Goal: Task Accomplishment & Management: Use online tool/utility

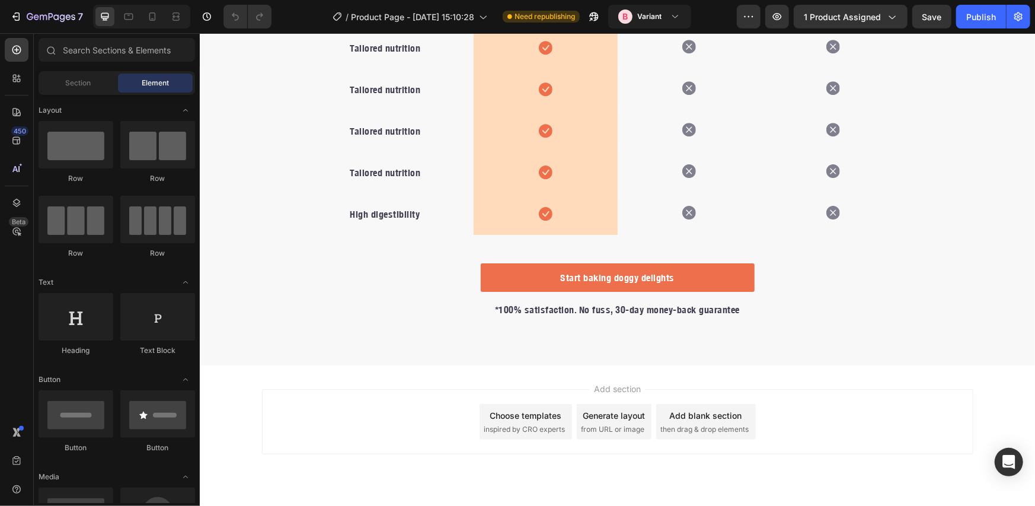
scroll to position [378, 0]
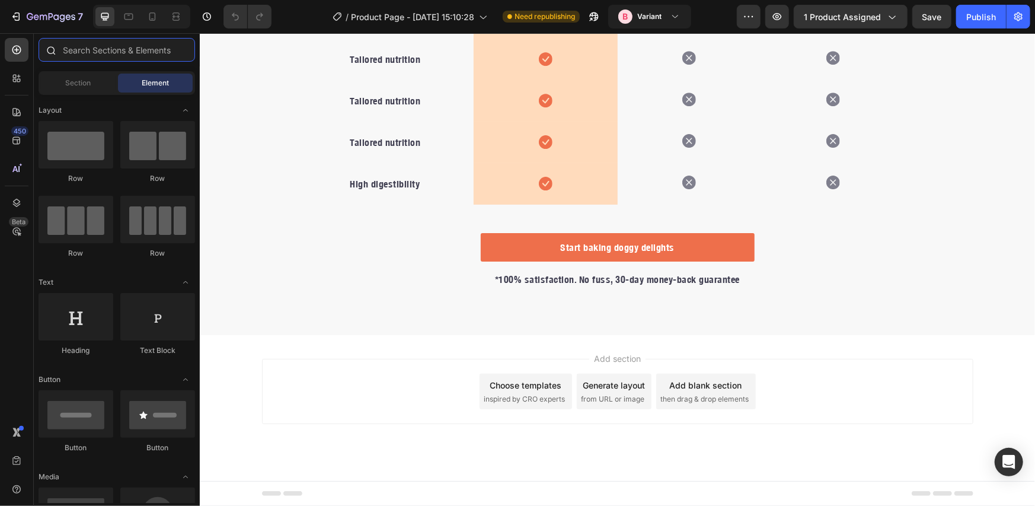
click at [106, 44] on input "text" at bounding box center [117, 50] width 156 height 24
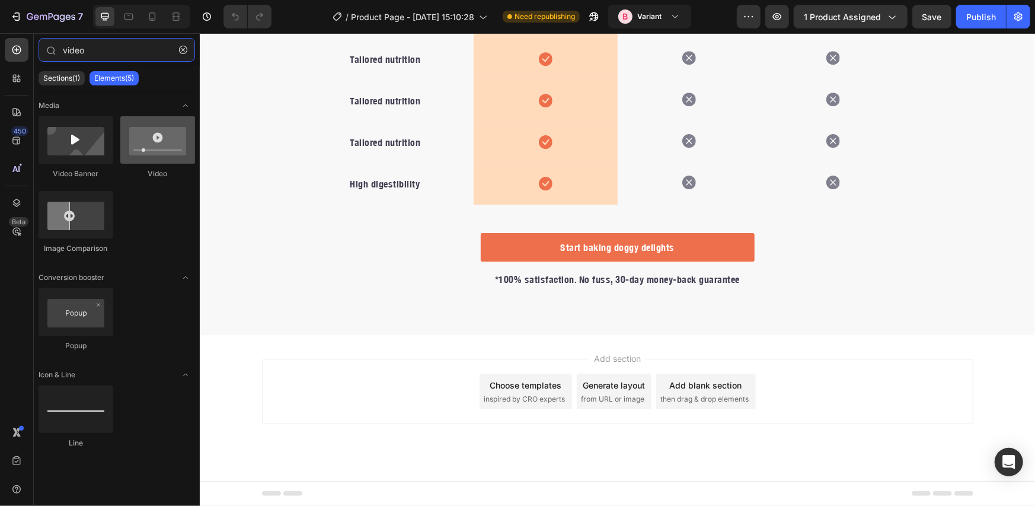
type input "video"
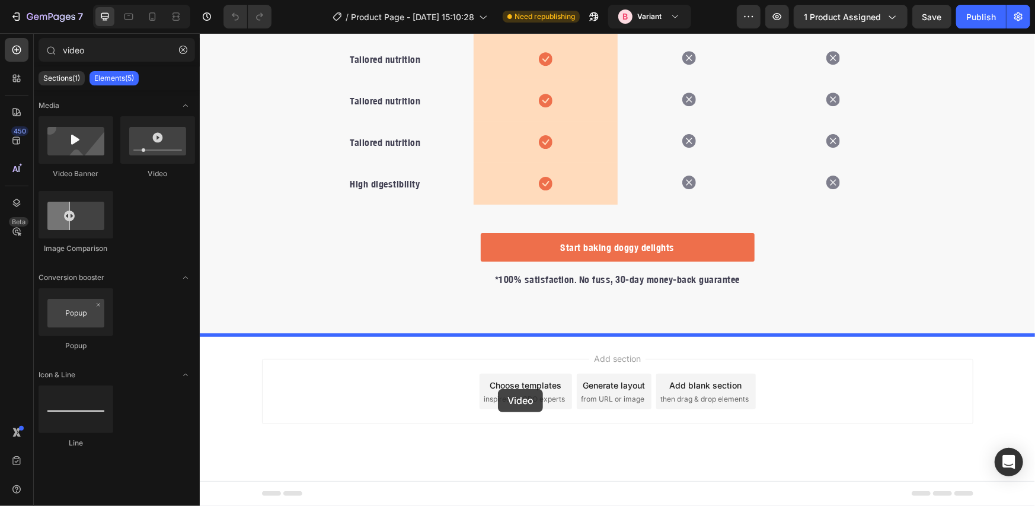
drag, startPoint x: 366, startPoint y: 172, endPoint x: 497, endPoint y: 388, distance: 253.2
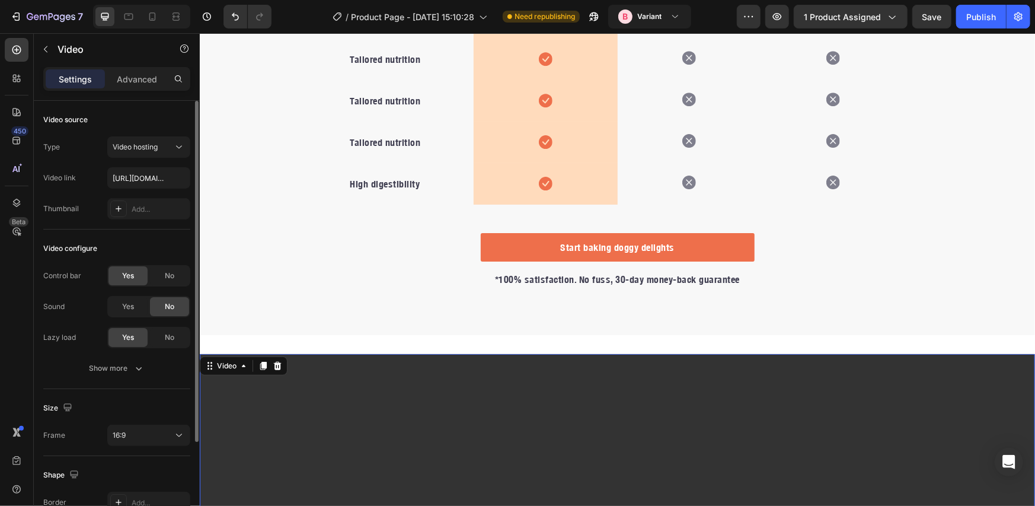
scroll to position [125, 0]
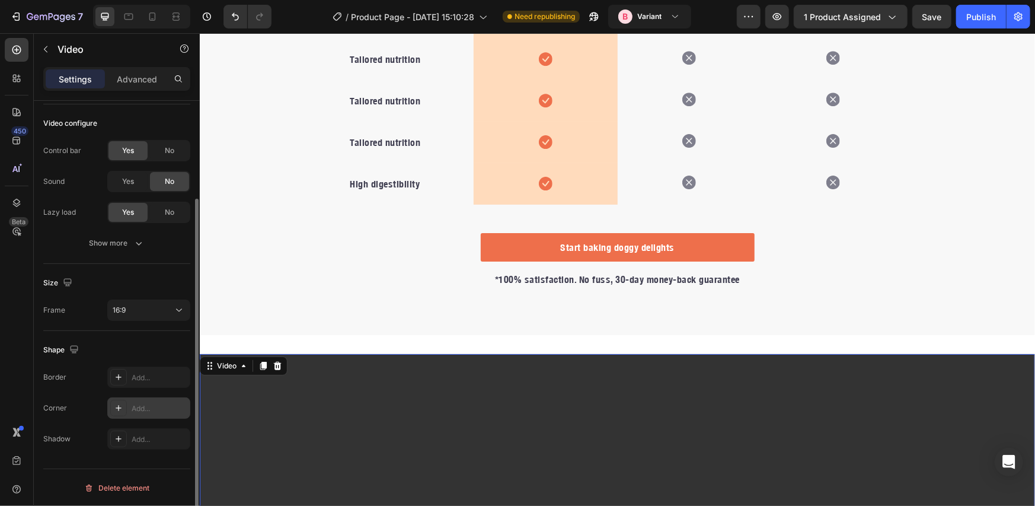
click at [145, 404] on div "Add..." at bounding box center [160, 408] width 56 height 11
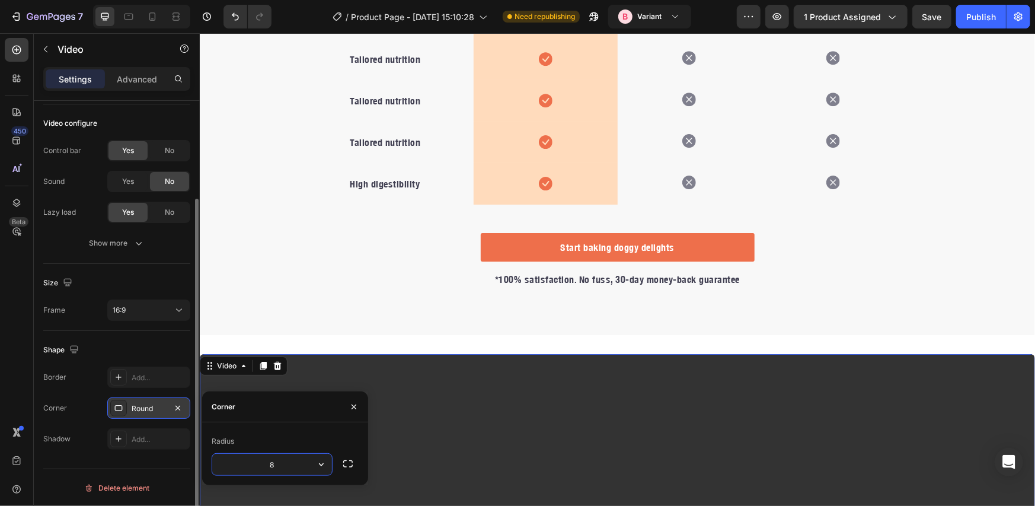
click at [292, 468] on input "8" at bounding box center [272, 463] width 120 height 21
type input "1"
click at [97, 49] on p "Video" at bounding box center [108, 49] width 101 height 14
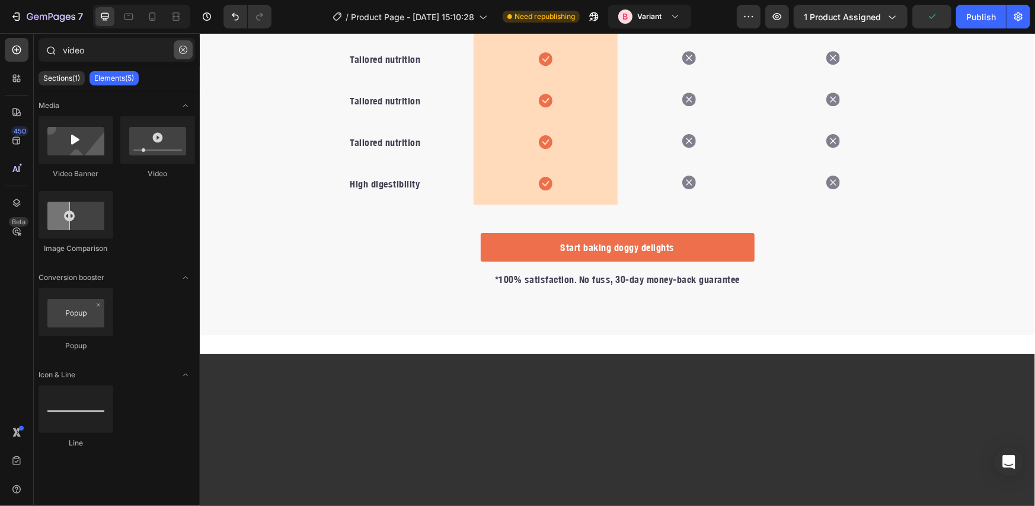
click at [185, 51] on icon "button" at bounding box center [183, 50] width 8 height 8
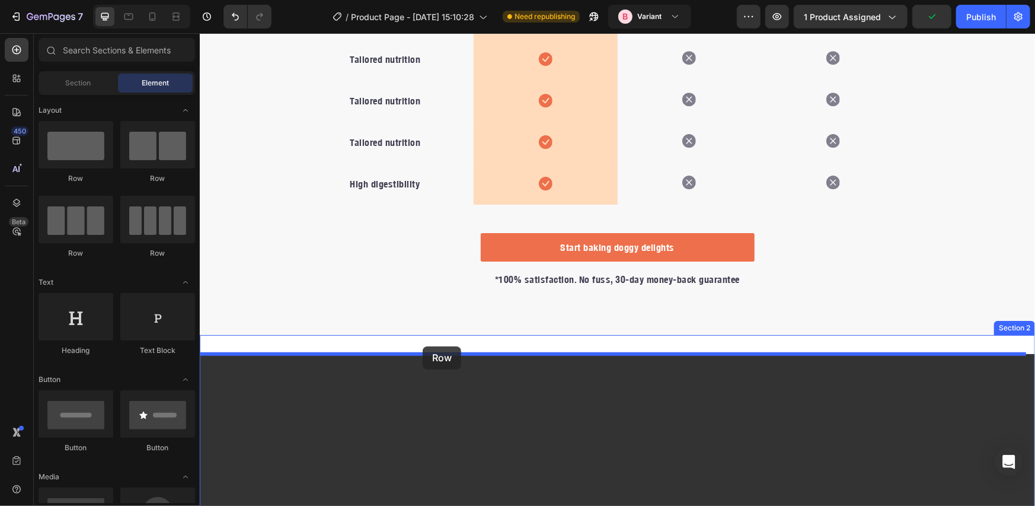
drag, startPoint x: 271, startPoint y: 184, endPoint x: 422, endPoint y: 346, distance: 221.4
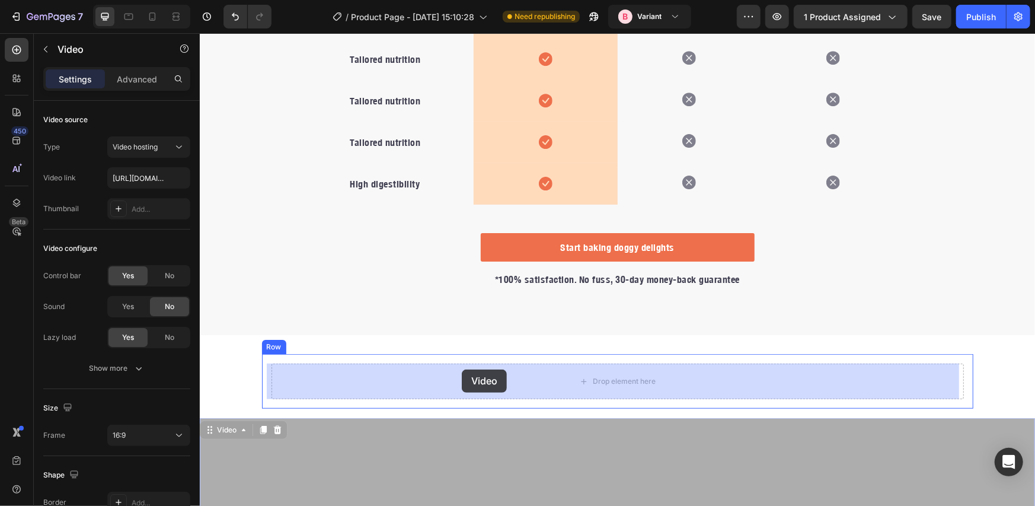
drag, startPoint x: 446, startPoint y: 435, endPoint x: 461, endPoint y: 370, distance: 66.4
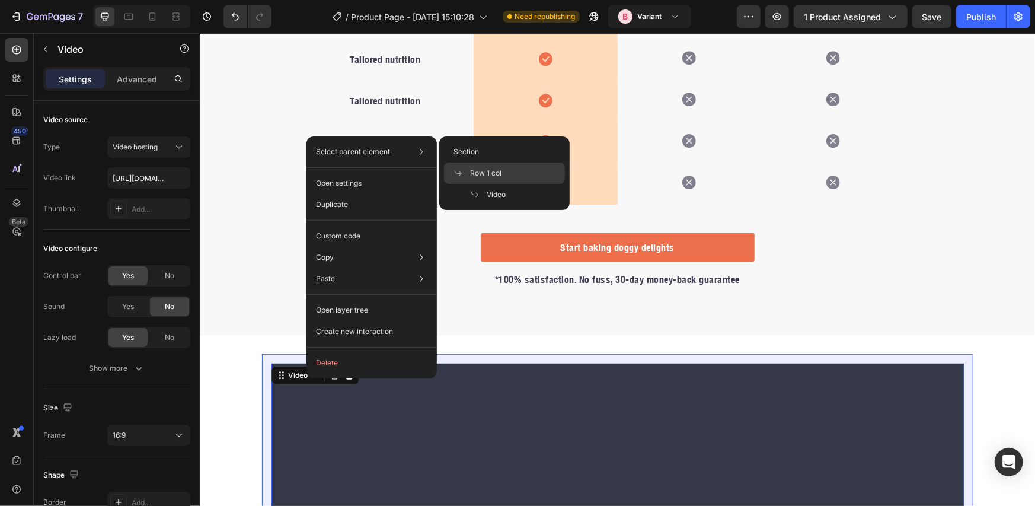
click at [480, 171] on span "Row 1 col" at bounding box center [485, 173] width 31 height 11
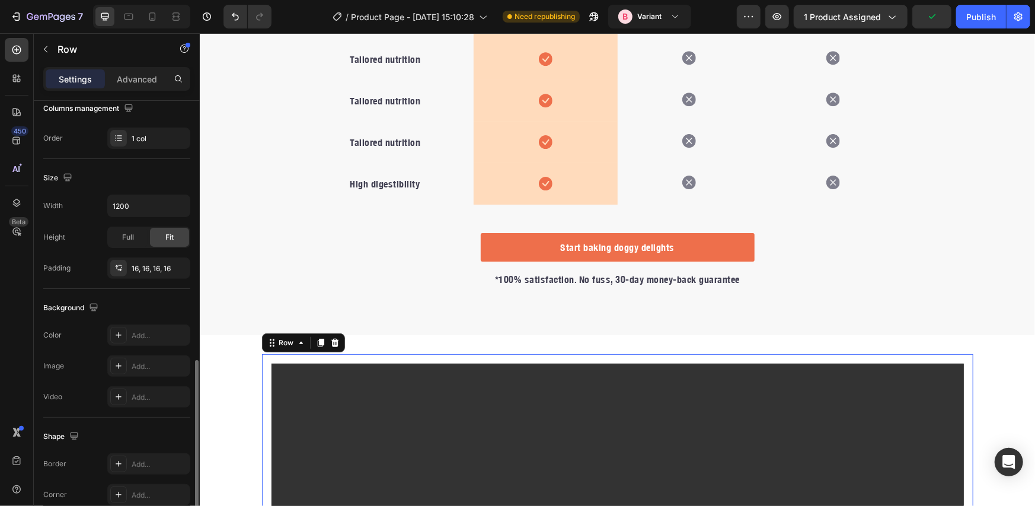
scroll to position [284, 0]
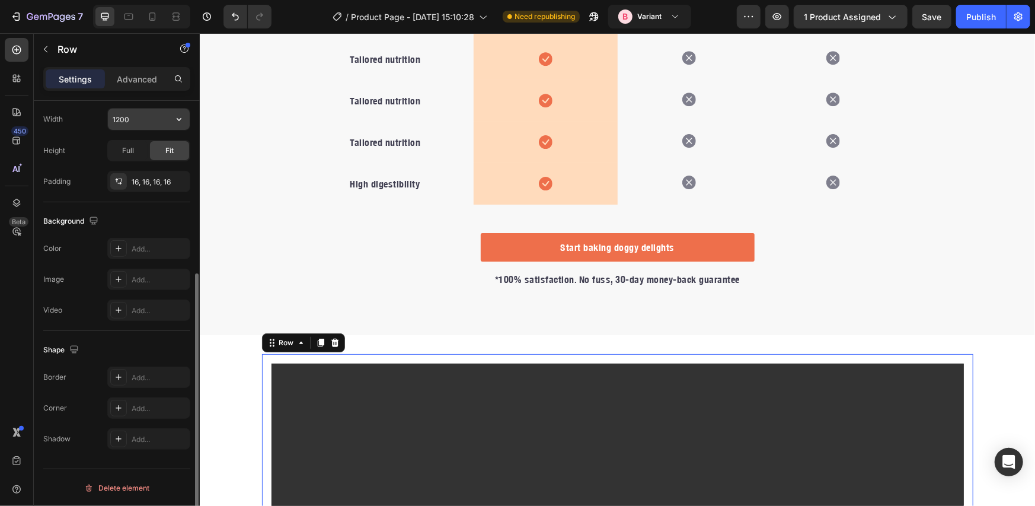
click at [148, 122] on input "1200" at bounding box center [149, 118] width 82 height 21
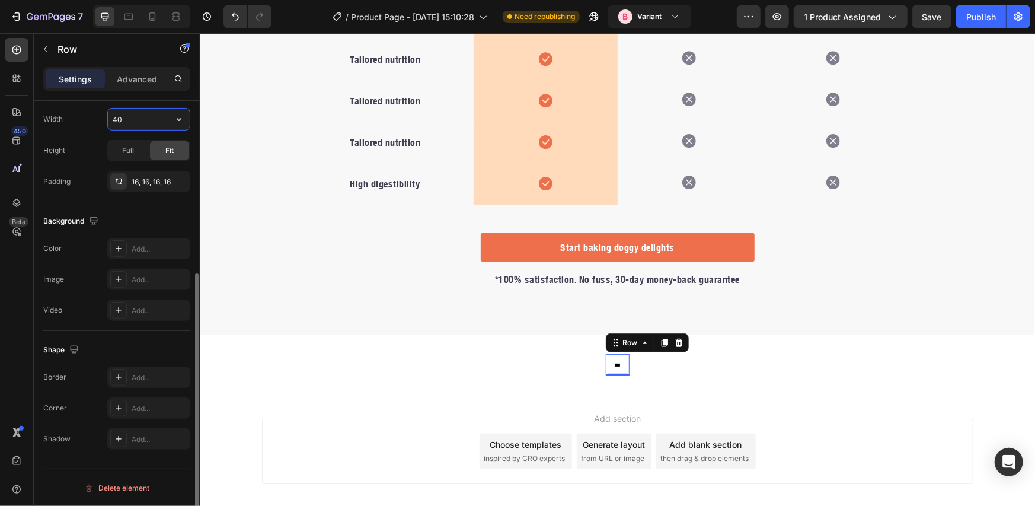
type input "4"
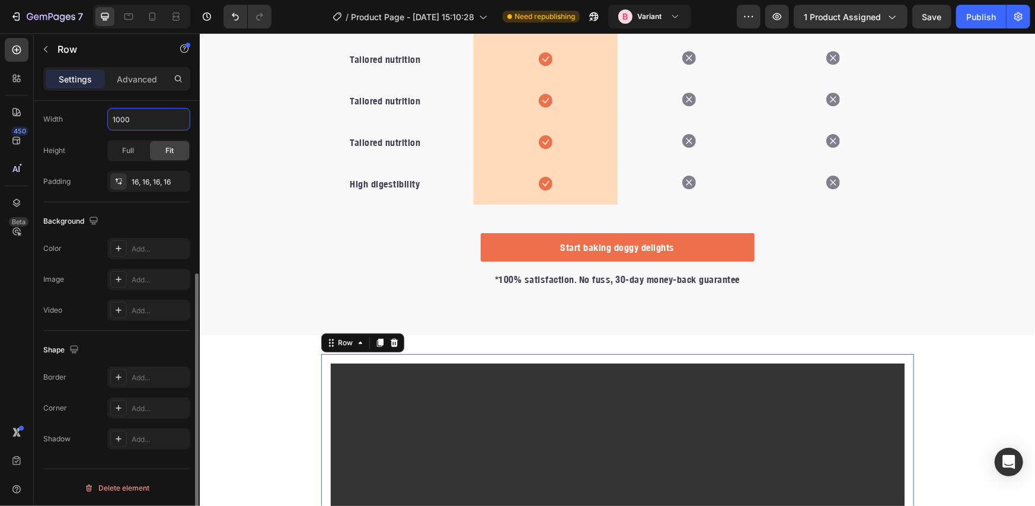
type input "1000"
click at [115, 219] on div "Background" at bounding box center [116, 221] width 147 height 19
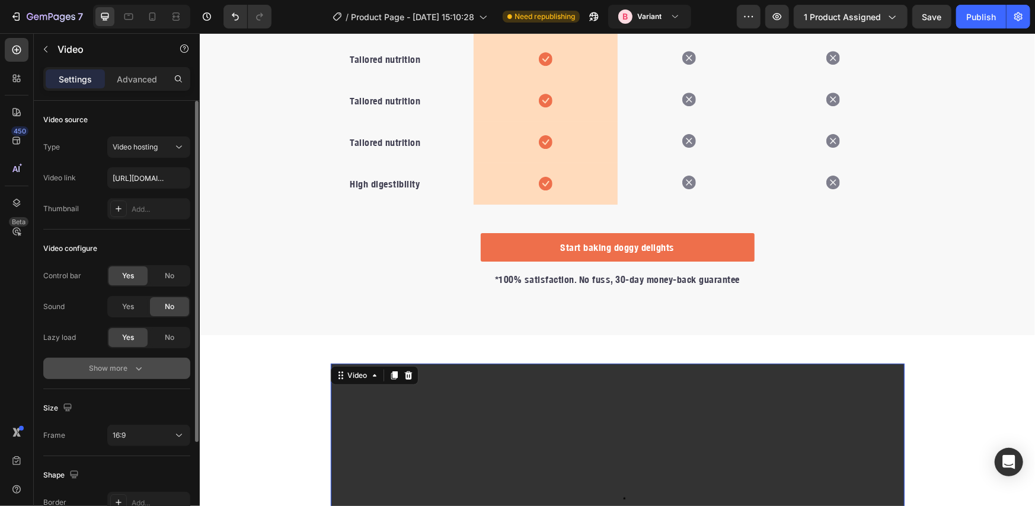
scroll to position [125, 0]
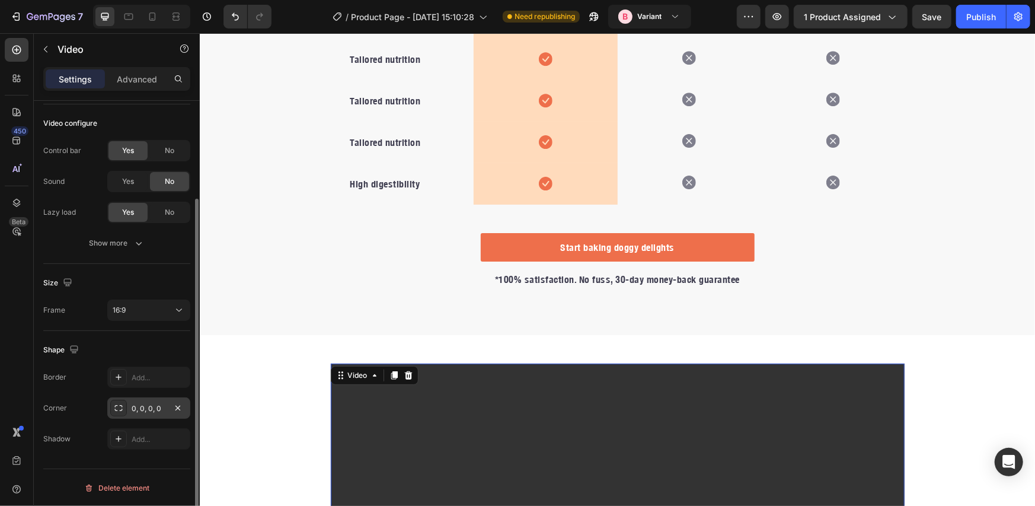
click at [167, 403] on div "0, 0, 0, 0" at bounding box center [148, 407] width 83 height 21
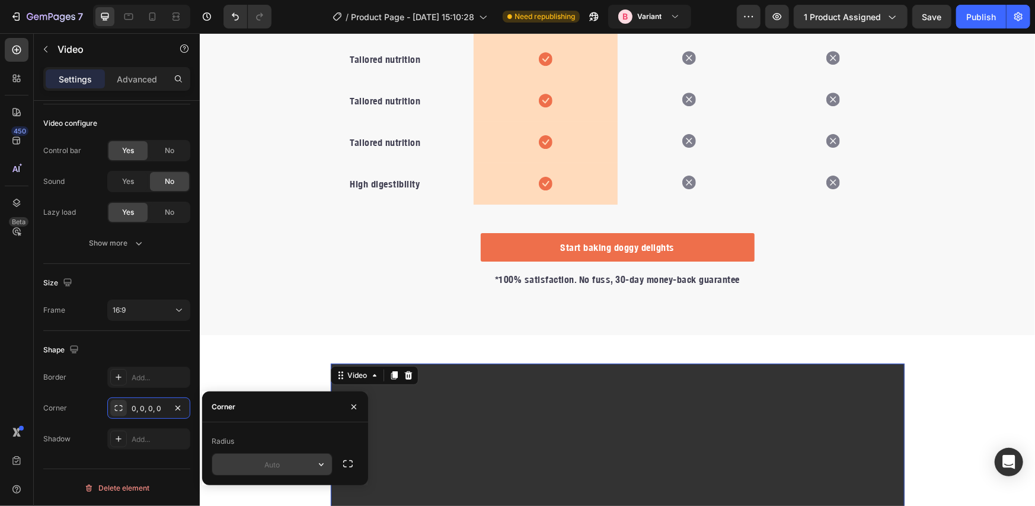
click at [263, 462] on input "text" at bounding box center [272, 463] width 120 height 21
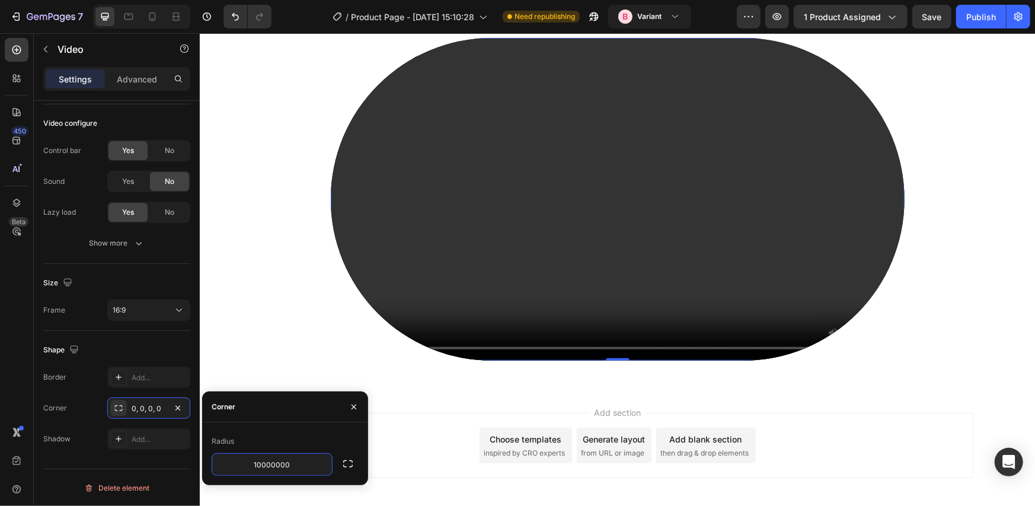
scroll to position [757, 0]
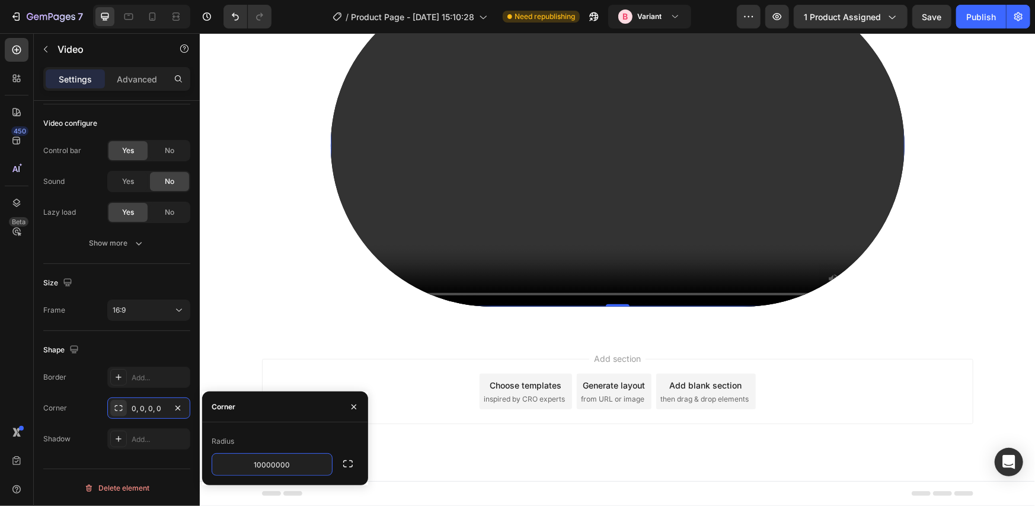
type input "10000000"
click at [347, 471] on button "button" at bounding box center [347, 463] width 21 height 21
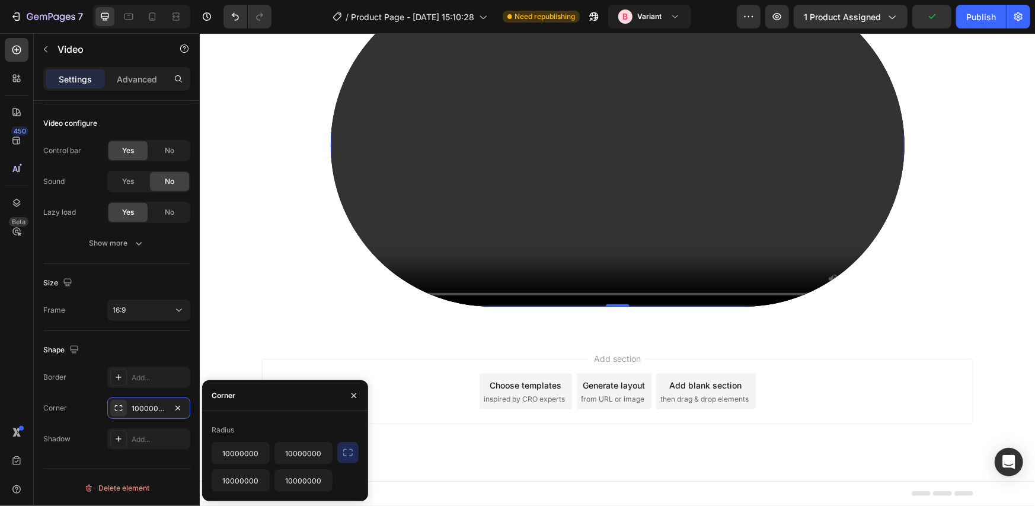
click at [344, 446] on icon "button" at bounding box center [348, 452] width 12 height 12
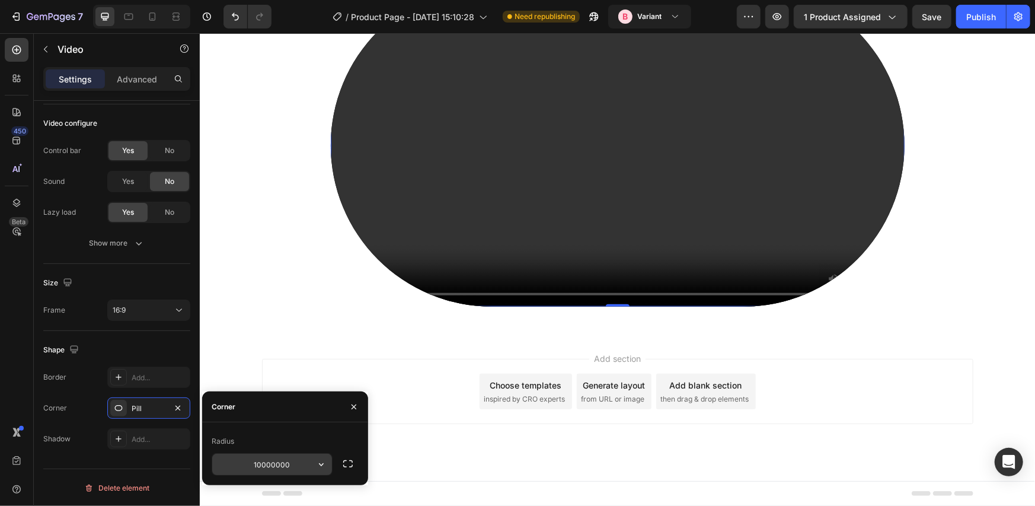
click at [288, 458] on input "10000000" at bounding box center [272, 463] width 120 height 21
click at [318, 462] on icon "button" at bounding box center [321, 464] width 12 height 12
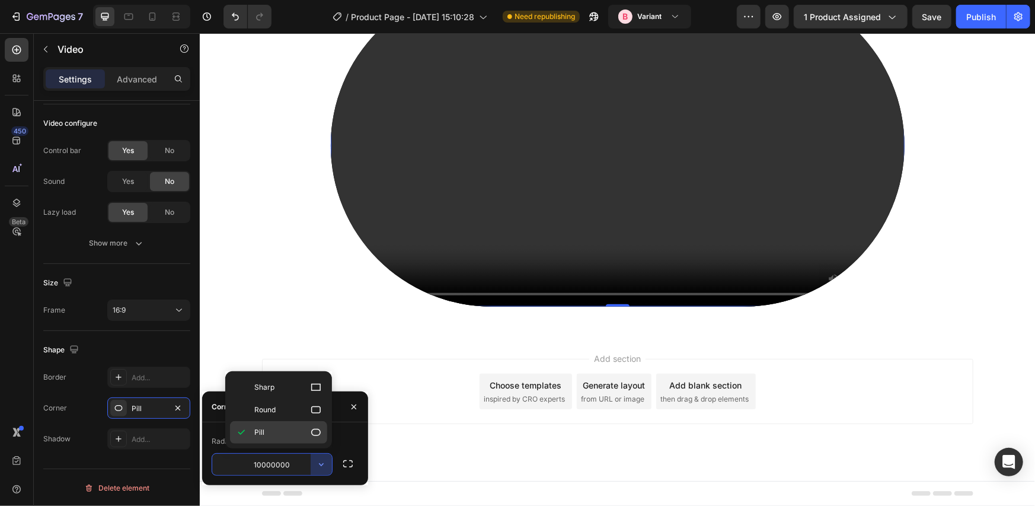
click at [311, 435] on icon at bounding box center [316, 432] width 12 height 12
type input "9999"
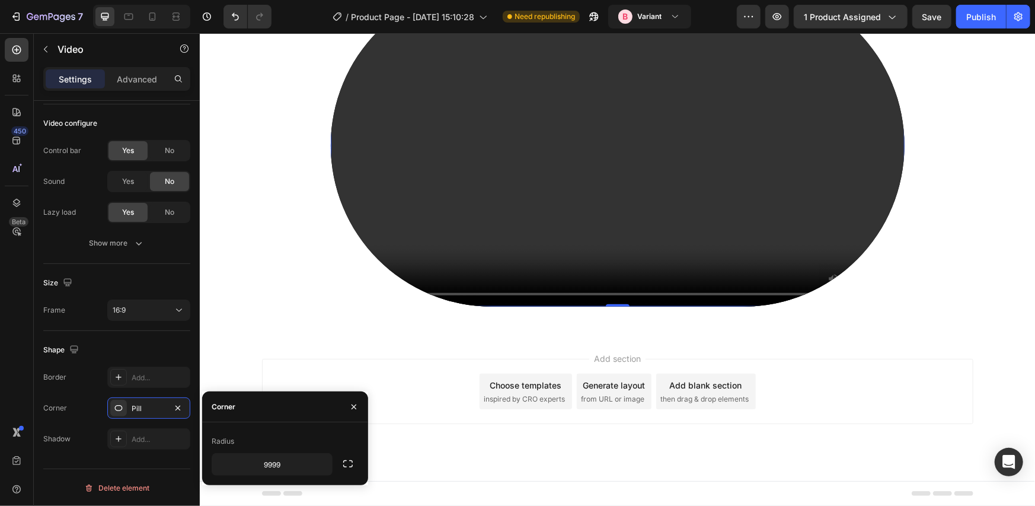
click at [520, 343] on div "Add section Choose templates inspired by CRO experts Generate layout from URL o…" at bounding box center [616, 407] width 835 height 146
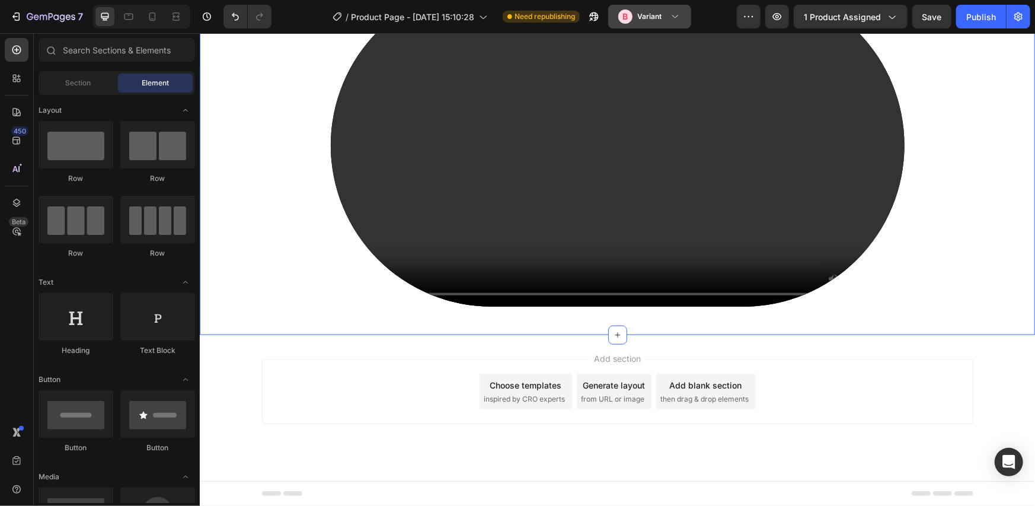
scroll to position [559, 0]
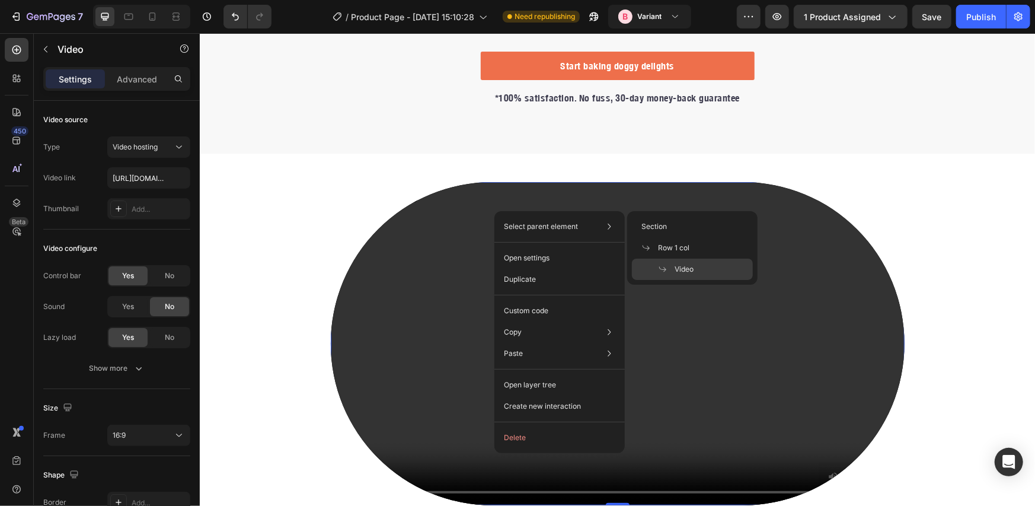
click at [425, 271] on video at bounding box center [617, 342] width 574 height 323
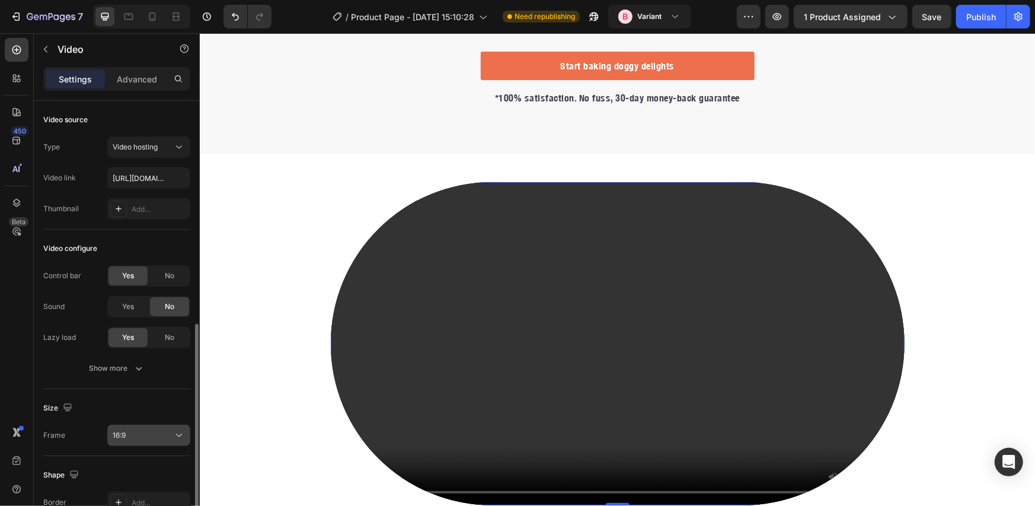
scroll to position [125, 0]
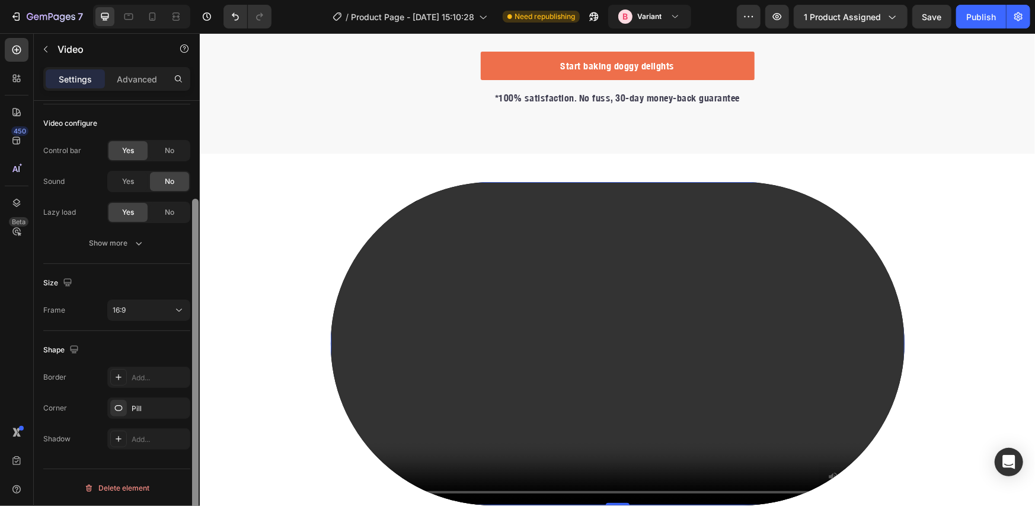
click at [0, 0] on icon "button" at bounding box center [0, 0] width 0 height 0
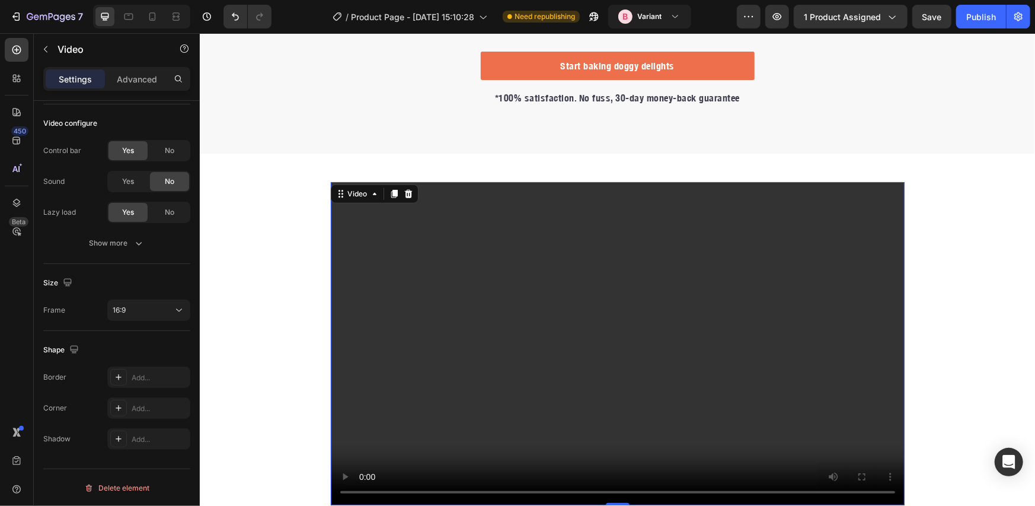
click at [496, 298] on video at bounding box center [617, 342] width 574 height 323
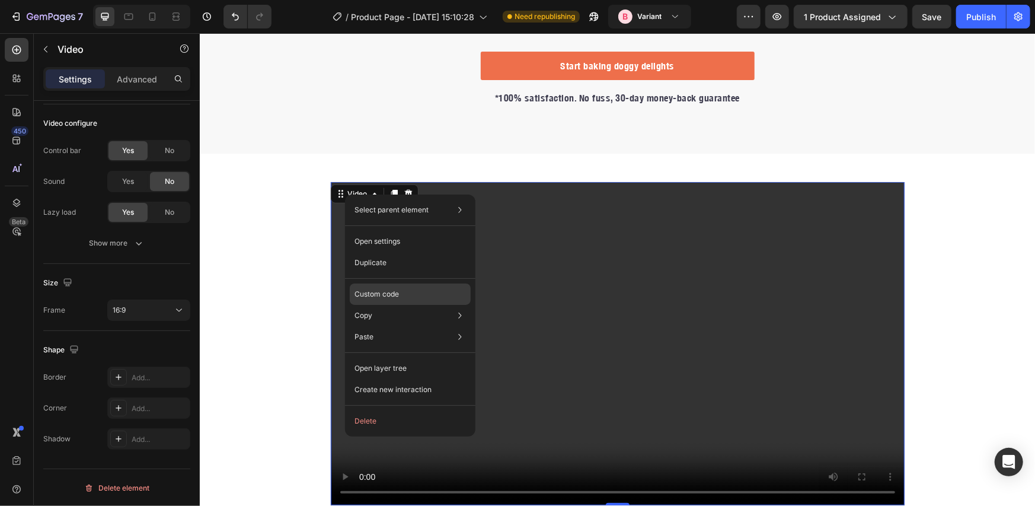
click at [385, 289] on p "Custom code" at bounding box center [376, 294] width 44 height 11
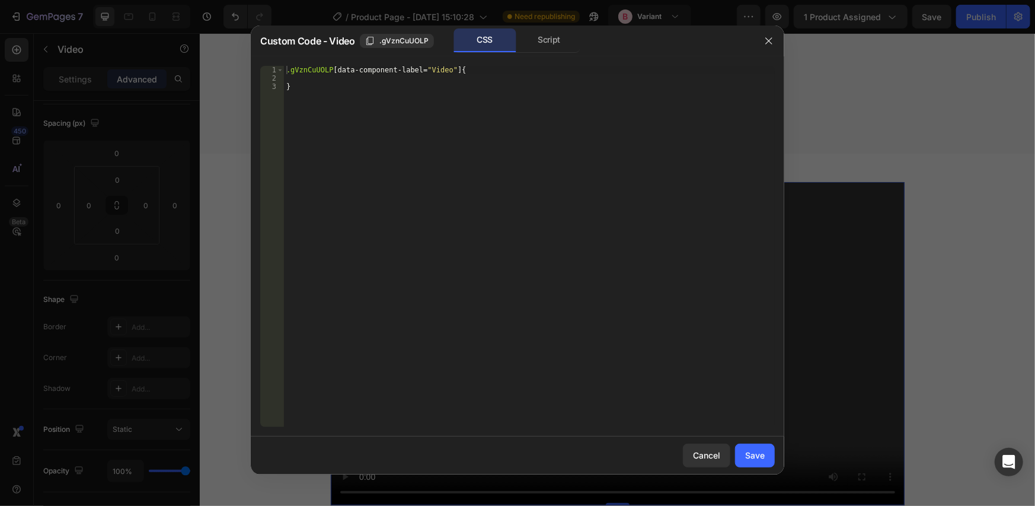
click at [387, 97] on div ".gVznCuUOLP [ data-component-label = " Video " ] { }" at bounding box center [529, 255] width 491 height 378
type textarea "}"
click at [397, 82] on div ".gVznCuUOLP [ data-component-label = " Video " ] { }" at bounding box center [529, 255] width 491 height 378
click at [468, 74] on div ".gVznCuUOLP [ data-component-label = " Video " ] { }" at bounding box center [529, 255] width 491 height 378
type textarea ".gVznCuUOLP[data-component-label="Video"] {"
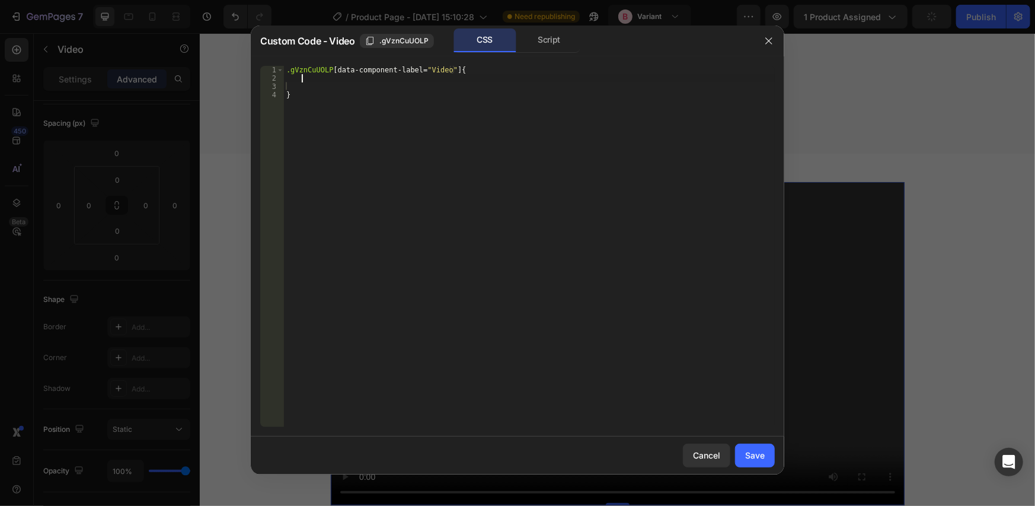
paste textarea
click at [306, 111] on div ".gVznCuUOLP [ data-component-label = " Video " ] { border-radius : 50 % / 20 % …" at bounding box center [529, 255] width 491 height 378
type textarea "overflow: hidden;"
click at [753, 456] on div "Save" at bounding box center [755, 455] width 20 height 12
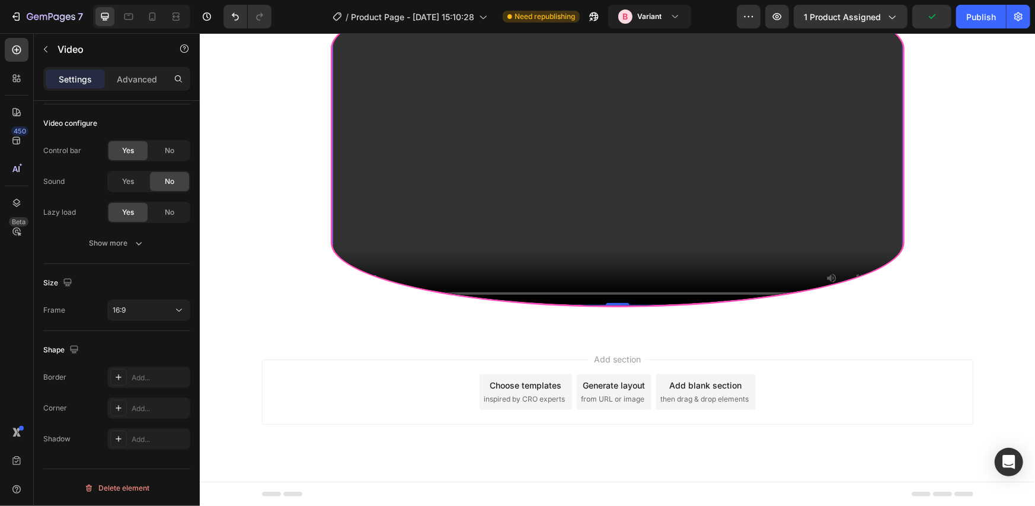
scroll to position [559, 0]
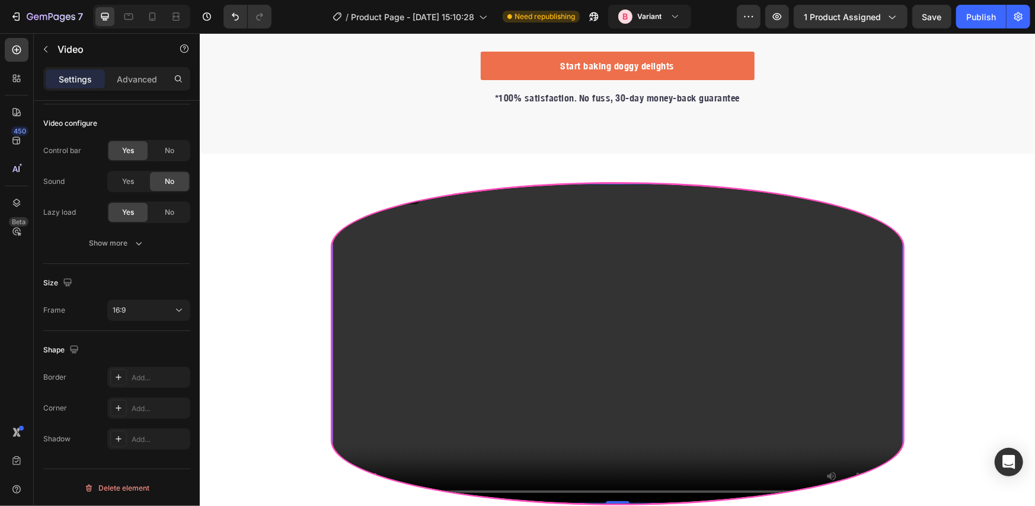
click at [416, 218] on video at bounding box center [617, 343] width 570 height 321
click at [354, 183] on video at bounding box center [617, 343] width 570 height 321
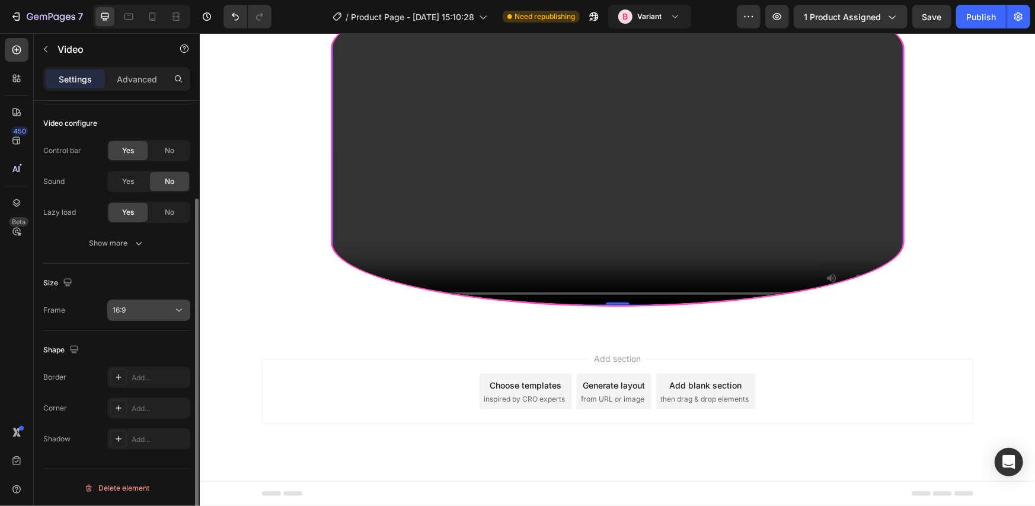
click at [155, 311] on div "16:9" at bounding box center [143, 310] width 60 height 11
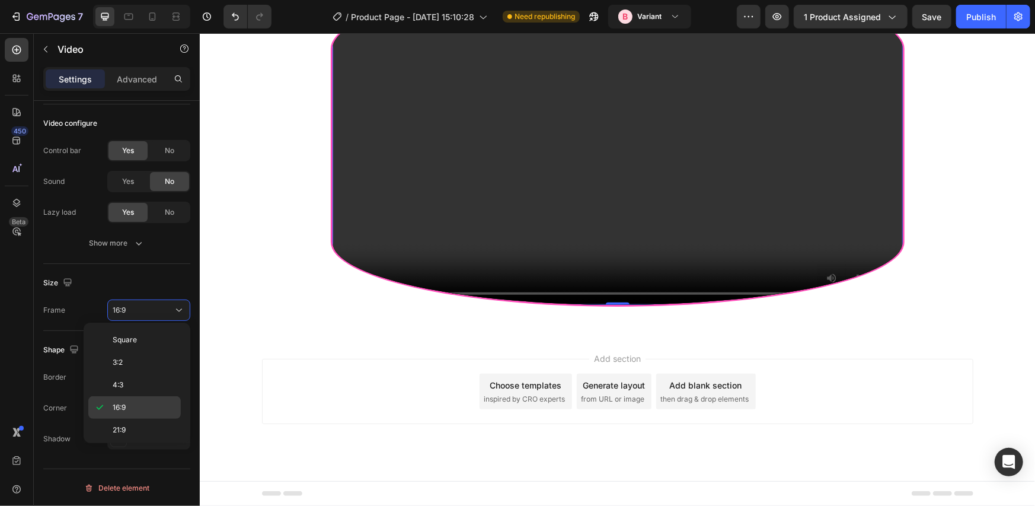
scroll to position [113, 0]
click at [143, 405] on p "9:16" at bounding box center [144, 406] width 63 height 11
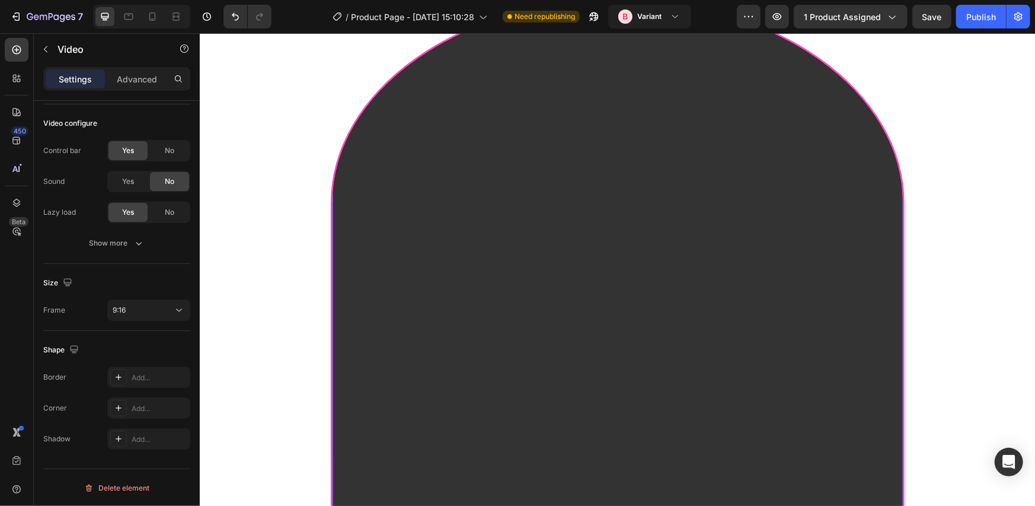
scroll to position [559, 0]
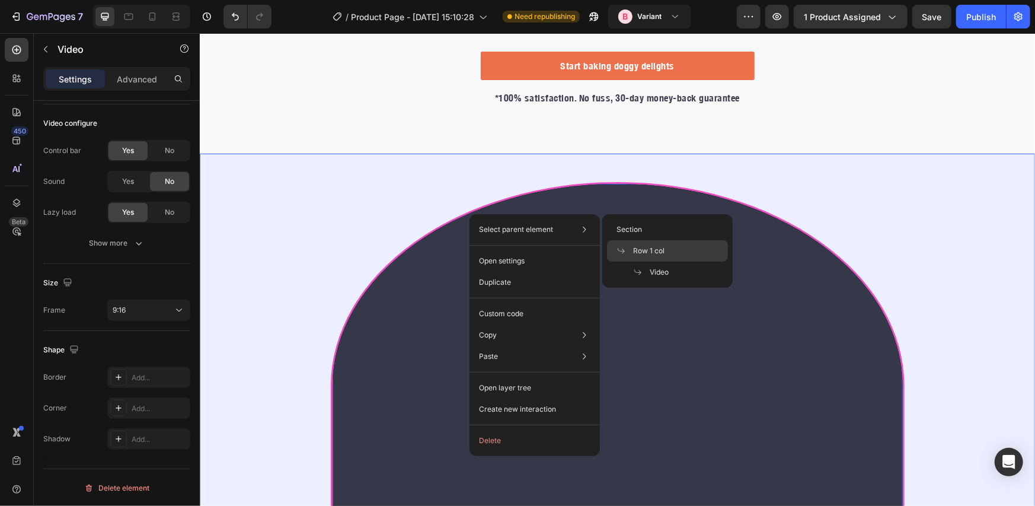
click at [637, 247] on span "Row 1 col" at bounding box center [648, 250] width 31 height 11
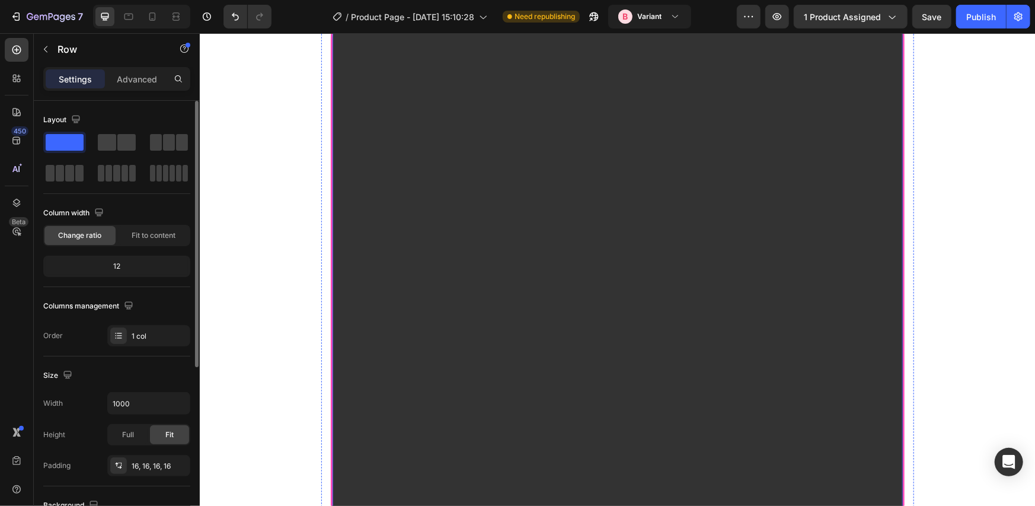
scroll to position [954, 0]
click at [566, 261] on video at bounding box center [617, 295] width 570 height 1014
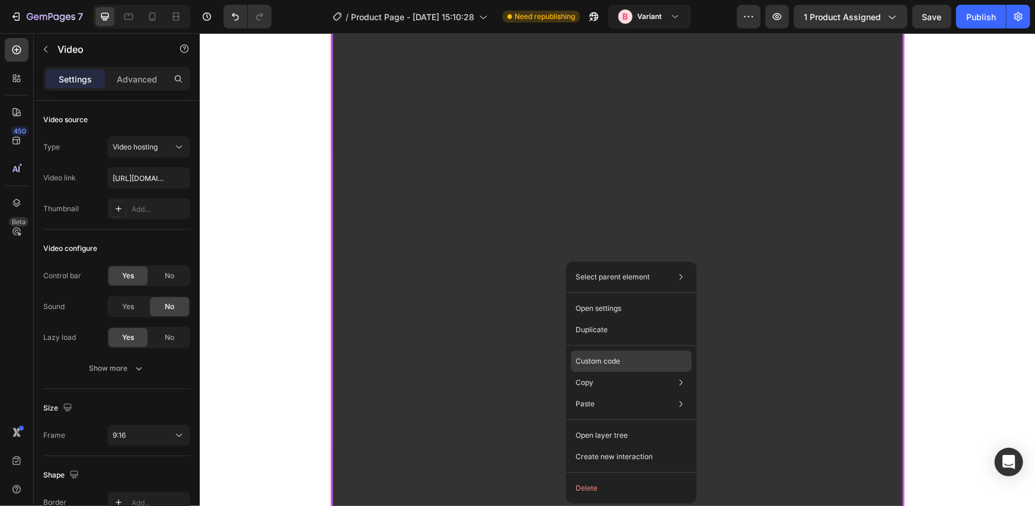
click at [596, 357] on p "Custom code" at bounding box center [598, 361] width 44 height 11
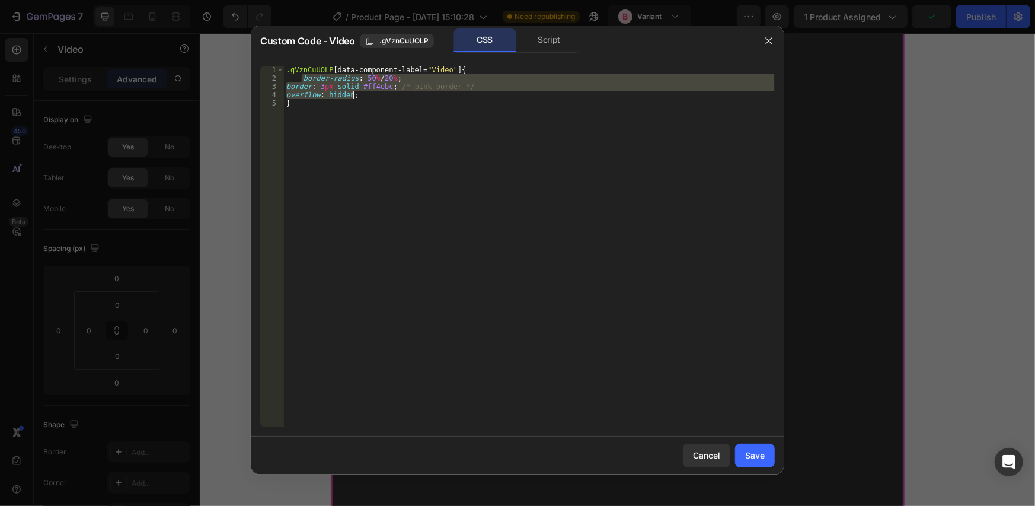
drag, startPoint x: 304, startPoint y: 78, endPoint x: 390, endPoint y: 95, distance: 87.7
click at [390, 95] on div ".gVznCuUOLP [ data-component-label = " Video " ] { border-radius : 50 % / 20 % …" at bounding box center [529, 255] width 491 height 378
type textarea "border: 3px solid #ff4ebc; /* pink border */ overflow: hidden;"
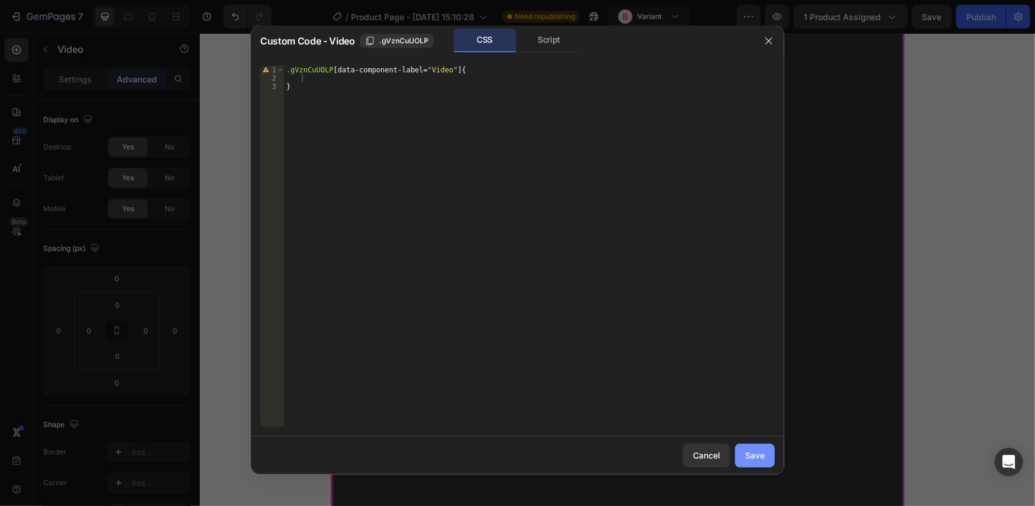
drag, startPoint x: 759, startPoint y: 460, endPoint x: 499, endPoint y: 346, distance: 283.7
click at [759, 460] on div "Save" at bounding box center [755, 455] width 20 height 12
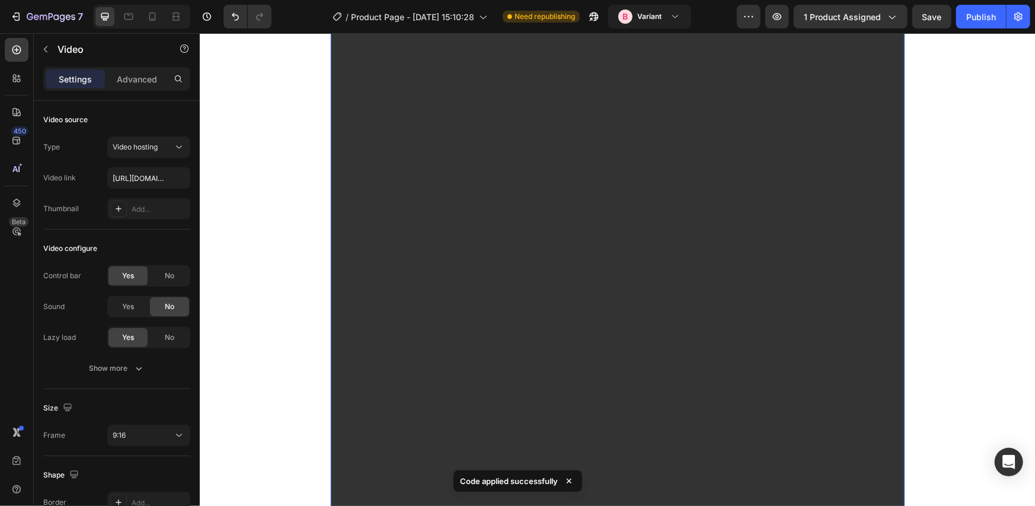
scroll to position [557, 0]
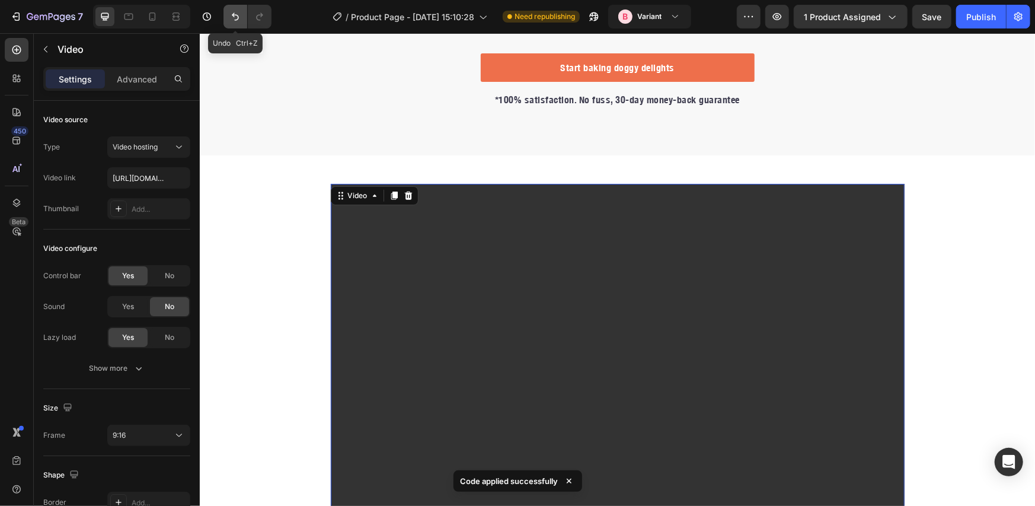
click at [233, 25] on button "Undo/Redo" at bounding box center [235, 17] width 24 height 24
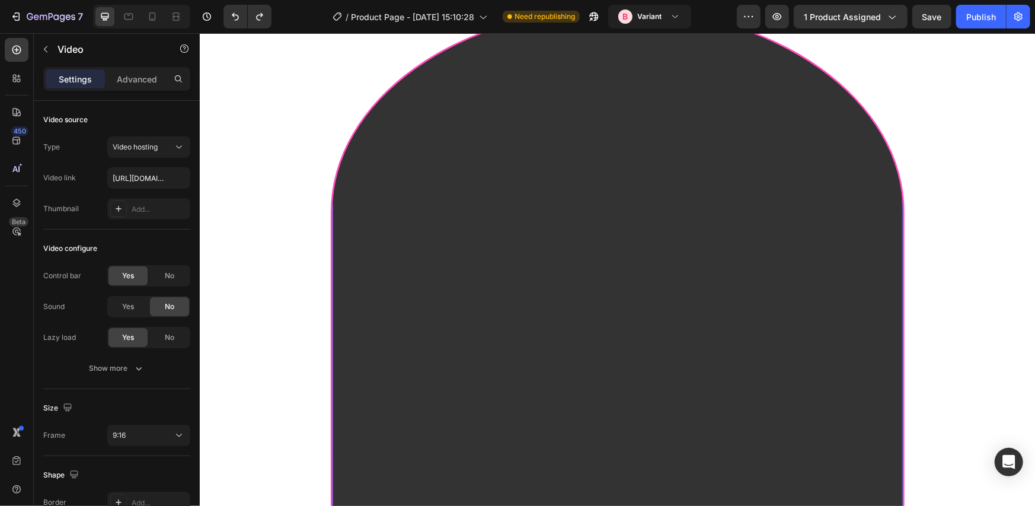
scroll to position [664, 0]
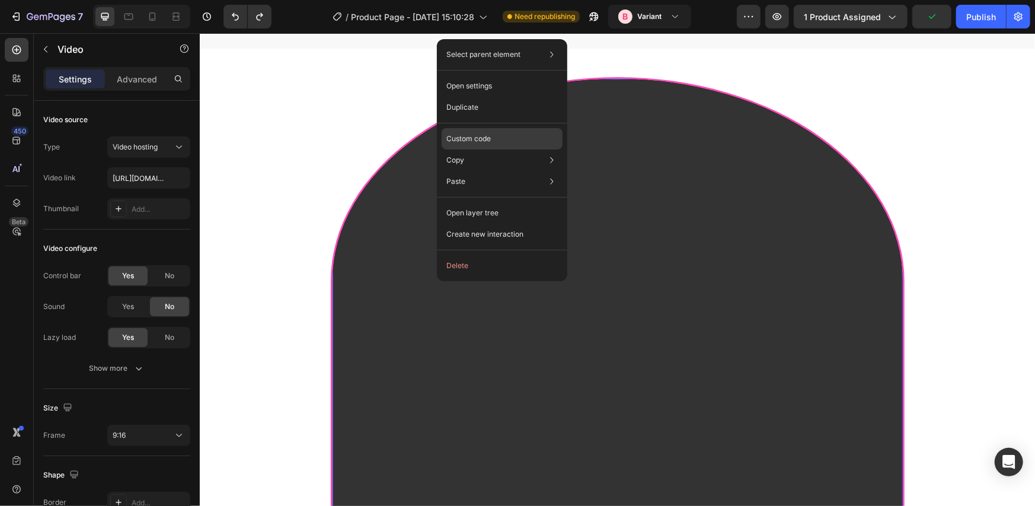
click at [488, 139] on p "Custom code" at bounding box center [468, 138] width 44 height 11
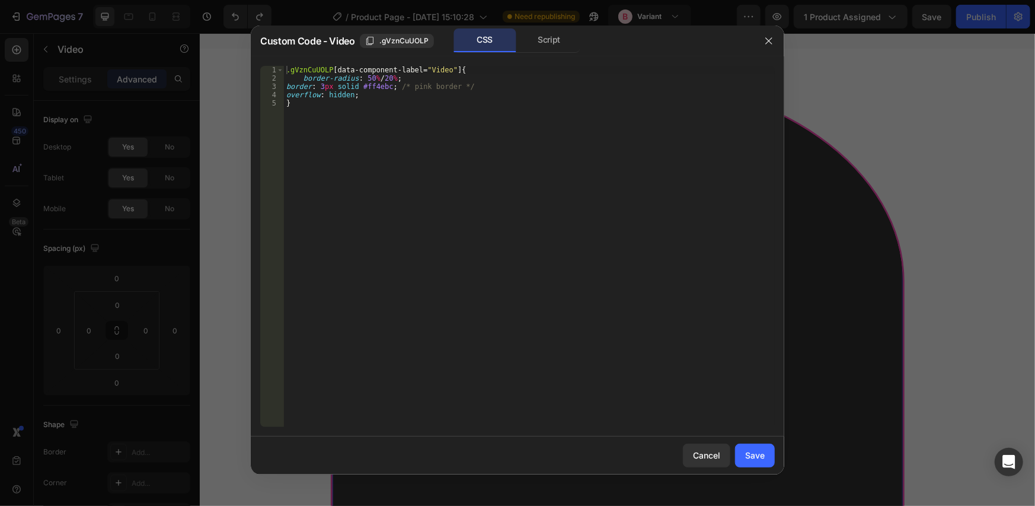
type textarea "border: 3px solid #ff4ebc; /* pink border */"
drag, startPoint x: 288, startPoint y: 85, endPoint x: 471, endPoint y: 84, distance: 183.8
click at [471, 84] on div ".gVznCuUOLP [ data-component-label = " Video " ] { border-radius : 50 % / 20 % …" at bounding box center [529, 255] width 491 height 378
type textarea "border-radius: 50% / 20%;"
click at [752, 456] on div "Save" at bounding box center [755, 455] width 20 height 12
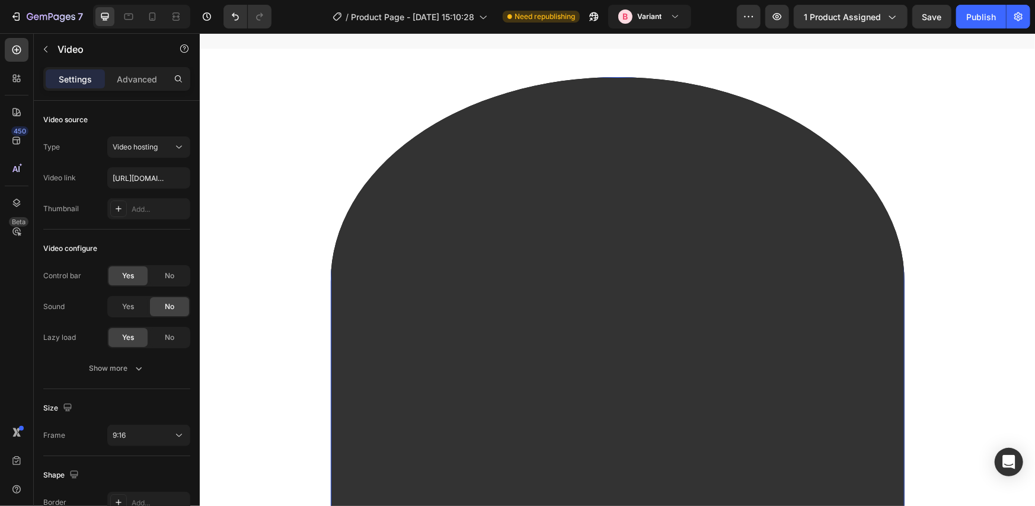
scroll to position [1059, 0]
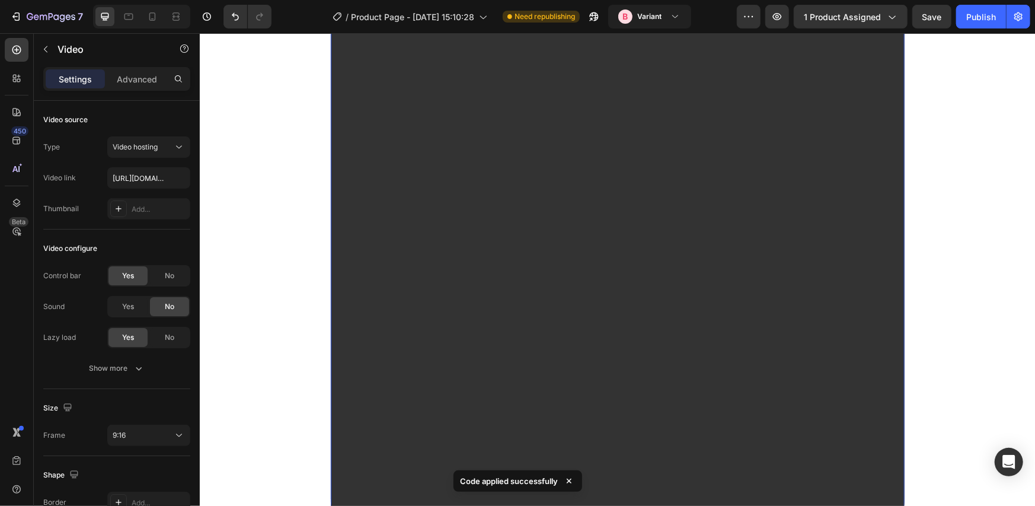
click at [405, 303] on video at bounding box center [617, 191] width 574 height 1020
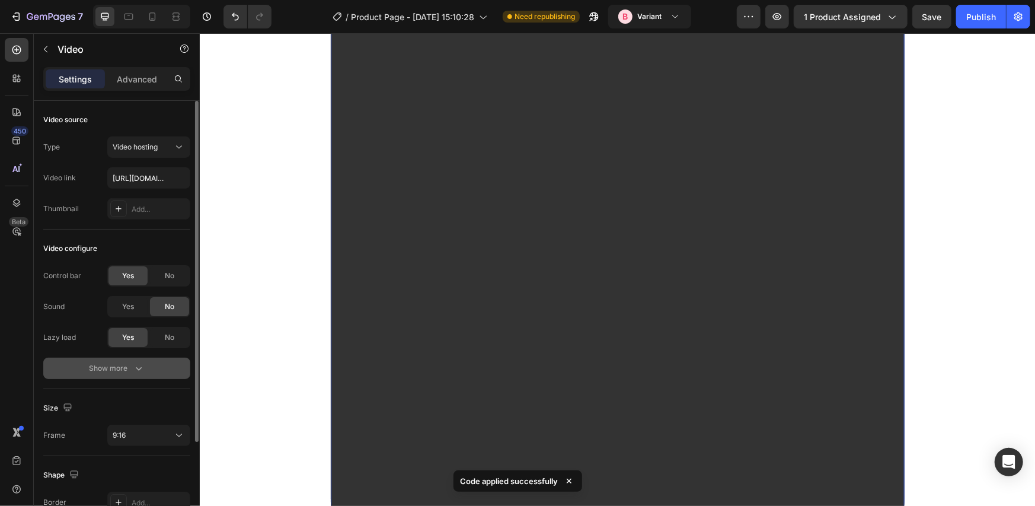
scroll to position [125, 0]
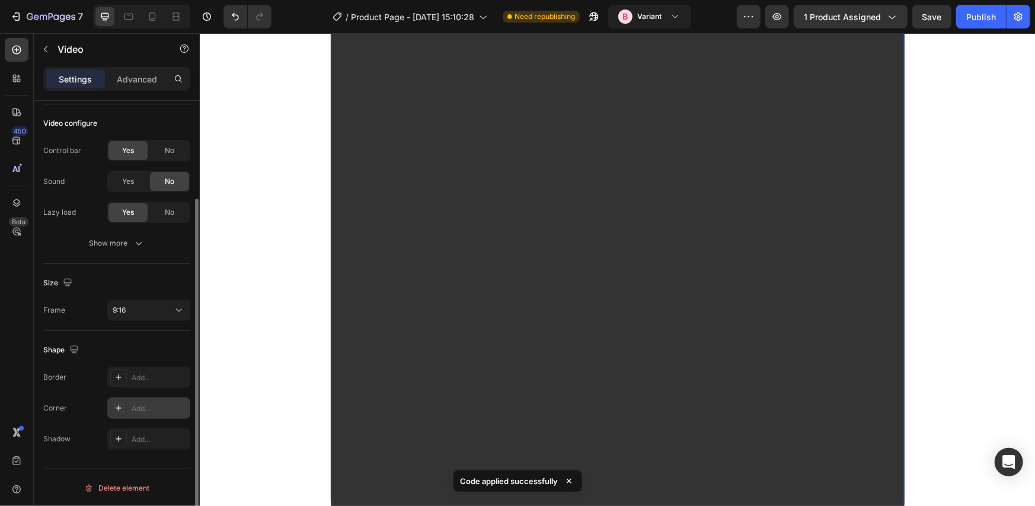
click at [115, 407] on icon at bounding box center [118, 407] width 9 height 9
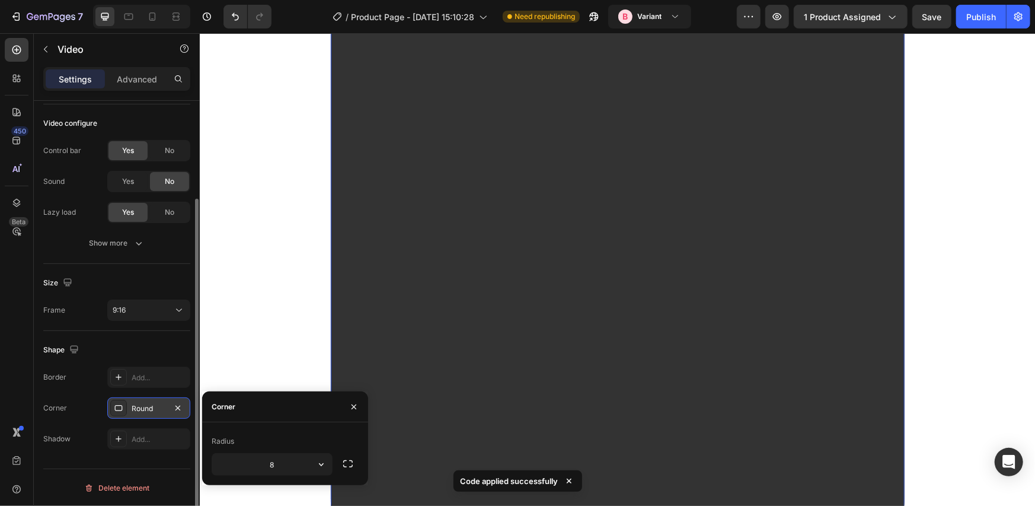
click at [115, 407] on icon at bounding box center [119, 408] width 8 height 6
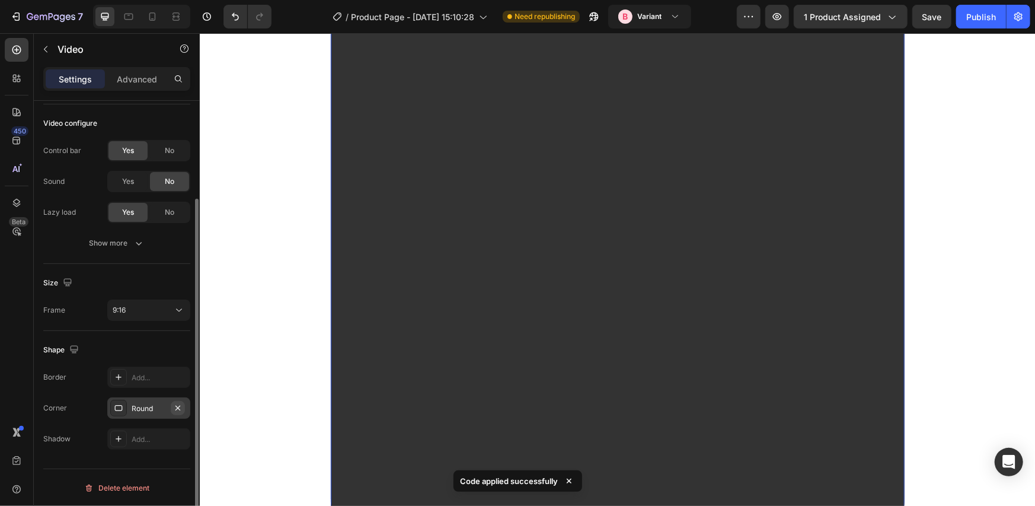
click at [176, 405] on icon "button" at bounding box center [177, 407] width 9 height 9
click at [114, 378] on icon at bounding box center [118, 376] width 9 height 9
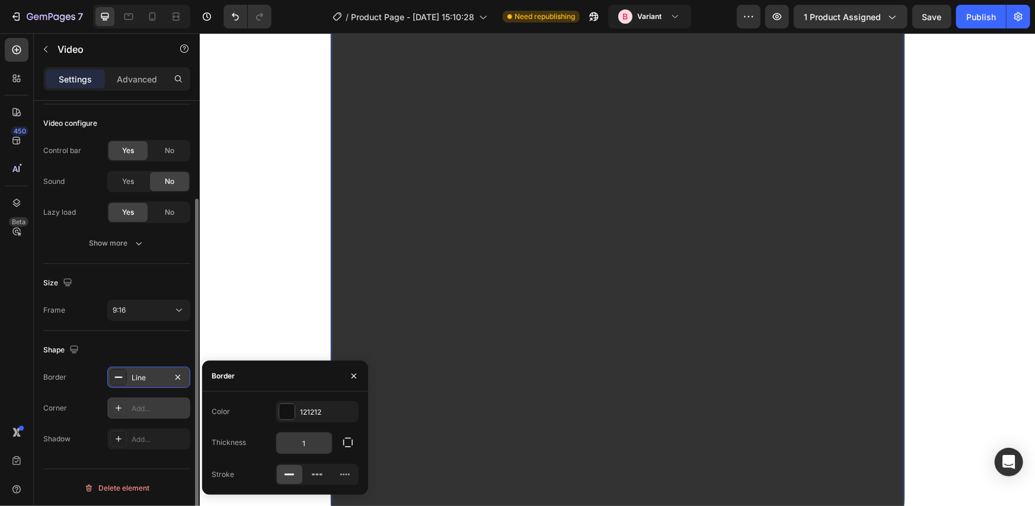
click at [310, 442] on input "1" at bounding box center [304, 442] width 56 height 21
type input "4"
click at [310, 442] on input "4" at bounding box center [304, 442] width 56 height 21
click at [176, 343] on div "Shape" at bounding box center [116, 349] width 147 height 19
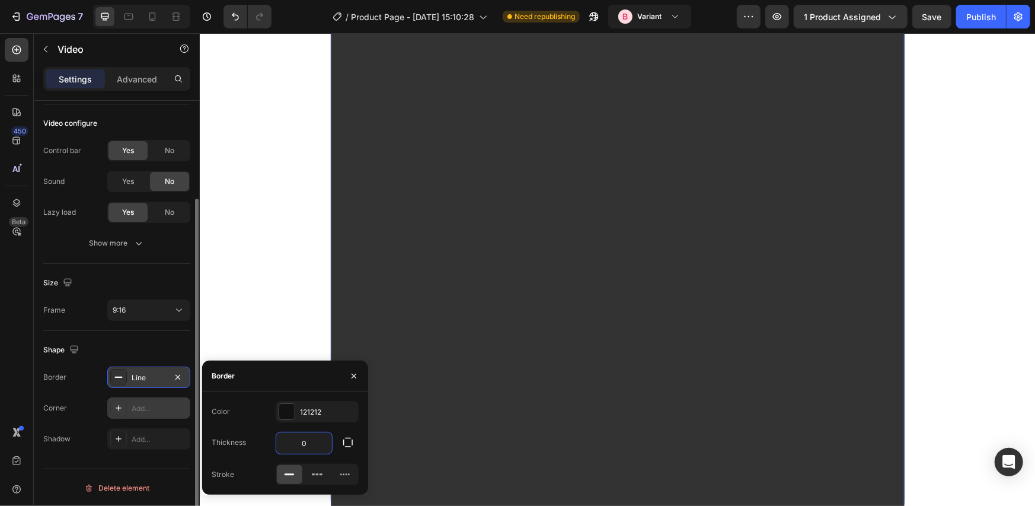
scroll to position [1059, 0]
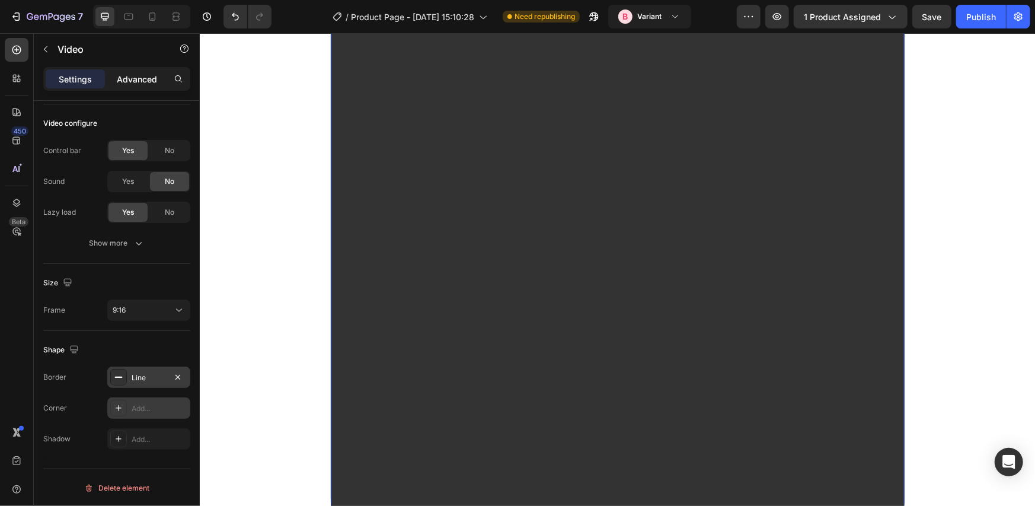
click at [143, 84] on p "Advanced" at bounding box center [137, 79] width 40 height 12
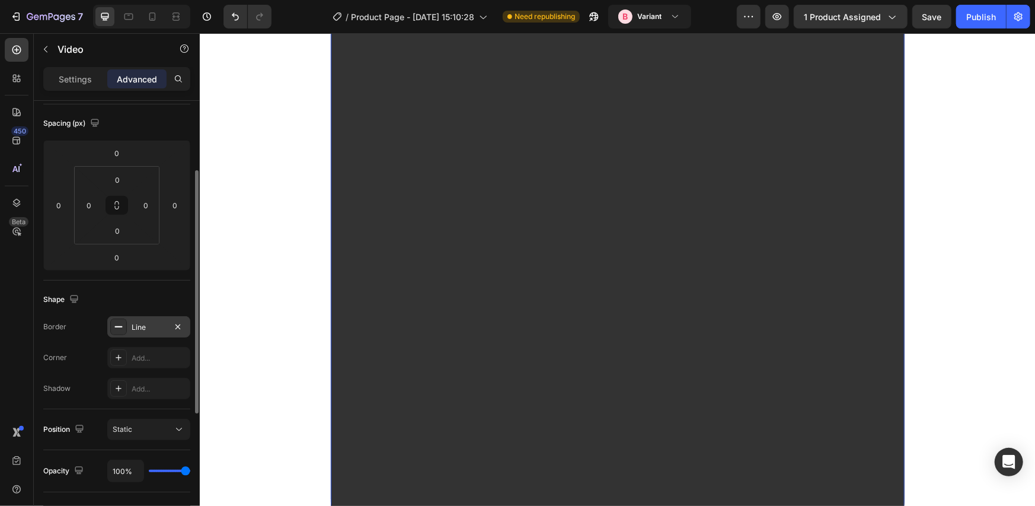
click at [116, 327] on icon at bounding box center [118, 326] width 9 height 9
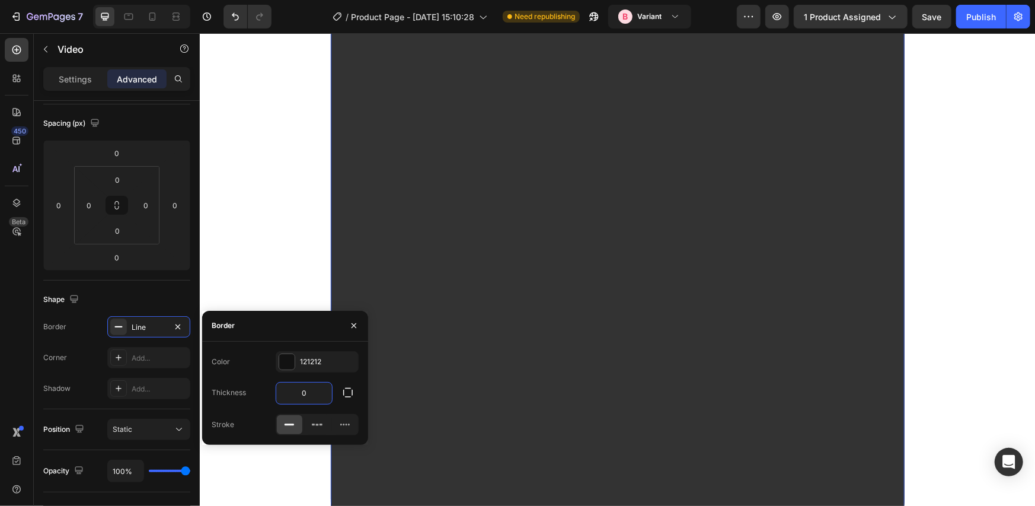
click at [314, 393] on input "0" at bounding box center [304, 392] width 56 height 21
type input "3"
click at [314, 393] on input "3" at bounding box center [304, 392] width 56 height 21
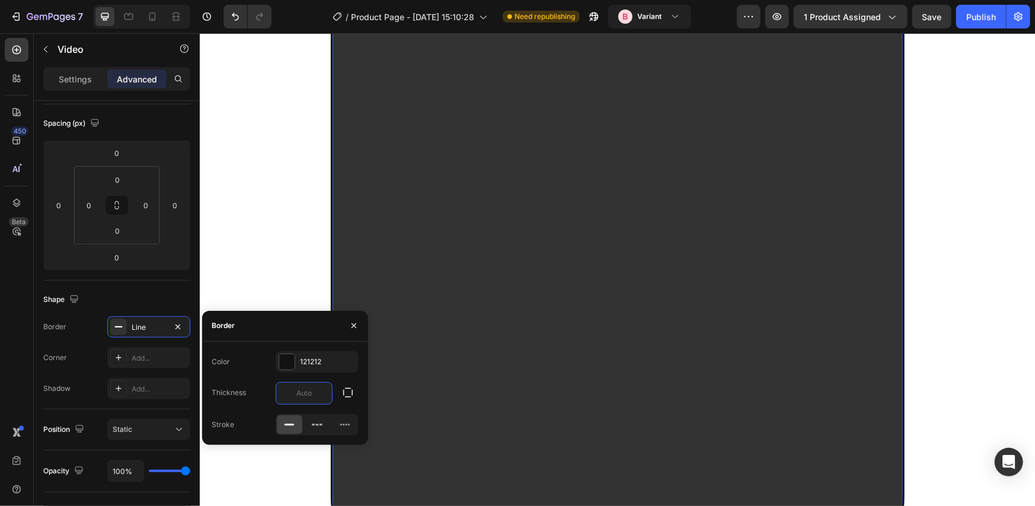
type input "5"
click at [349, 327] on icon "button" at bounding box center [353, 325] width 9 height 9
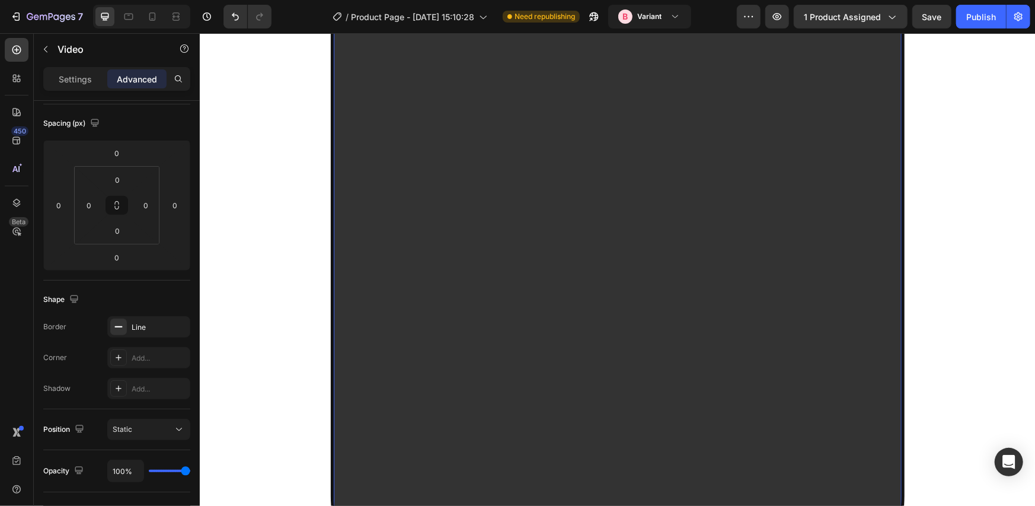
click at [254, 338] on div "Video 0 Row" at bounding box center [616, 188] width 835 height 1039
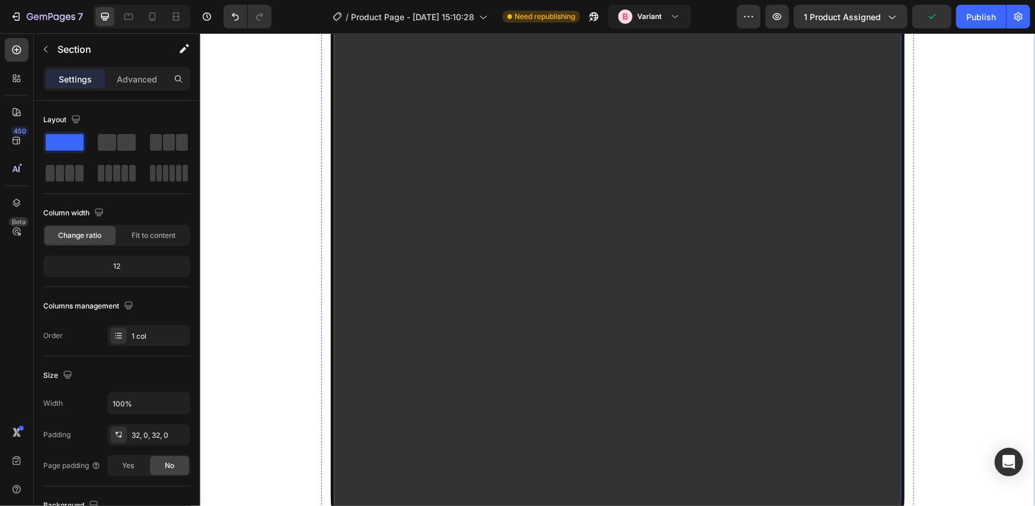
scroll to position [1259, 0]
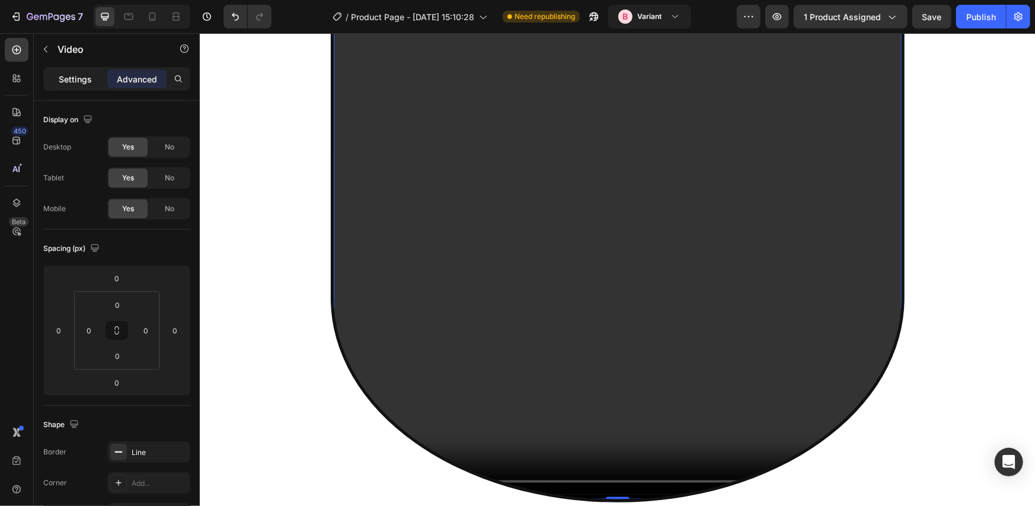
click at [67, 82] on p "Settings" at bounding box center [75, 79] width 33 height 12
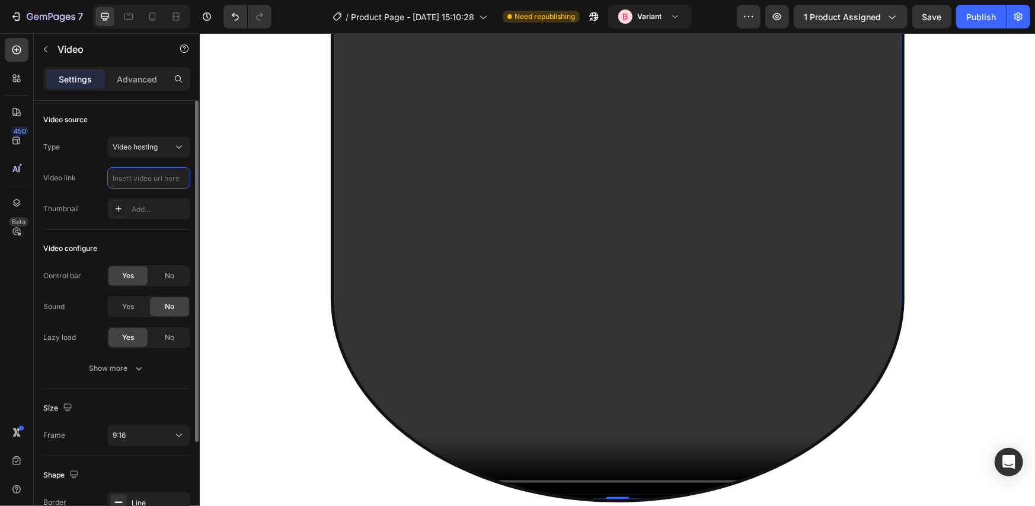
scroll to position [0, 0]
paste input "//[DOMAIN_NAME][URL]"
type input "//[DOMAIN_NAME][URL]"
click at [89, 190] on div "Type Video hosting Video link //[DOMAIN_NAME][URL] Thumbnail Add..." at bounding box center [116, 177] width 147 height 83
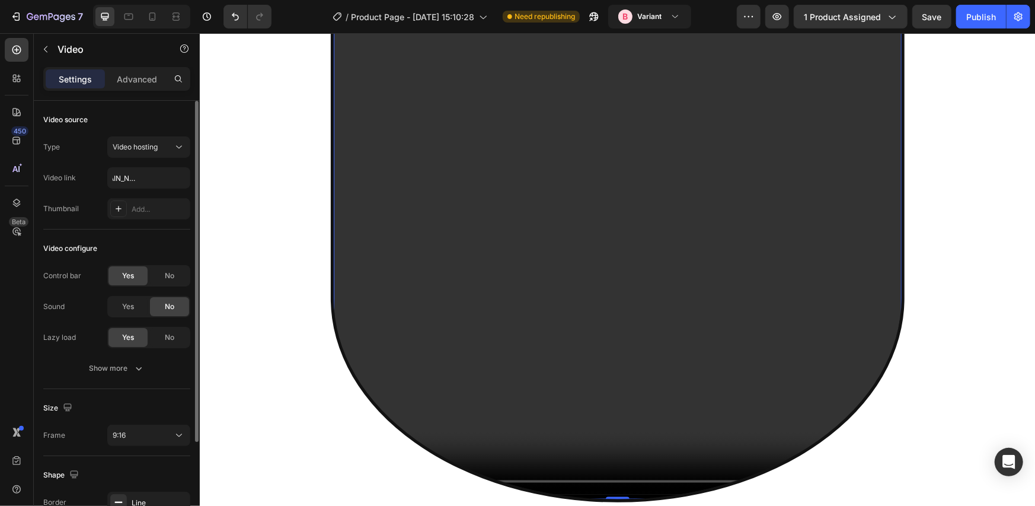
scroll to position [0, 0]
click at [124, 180] on input "//[DOMAIN_NAME][URL]" at bounding box center [148, 177] width 83 height 21
drag, startPoint x: 130, startPoint y: 181, endPoint x: 124, endPoint y: 180, distance: 6.0
click at [131, 181] on input "//[DOMAIN_NAME][URL]" at bounding box center [148, 177] width 83 height 21
click at [119, 177] on input "//[DOMAIN_NAME][URL]" at bounding box center [148, 177] width 83 height 21
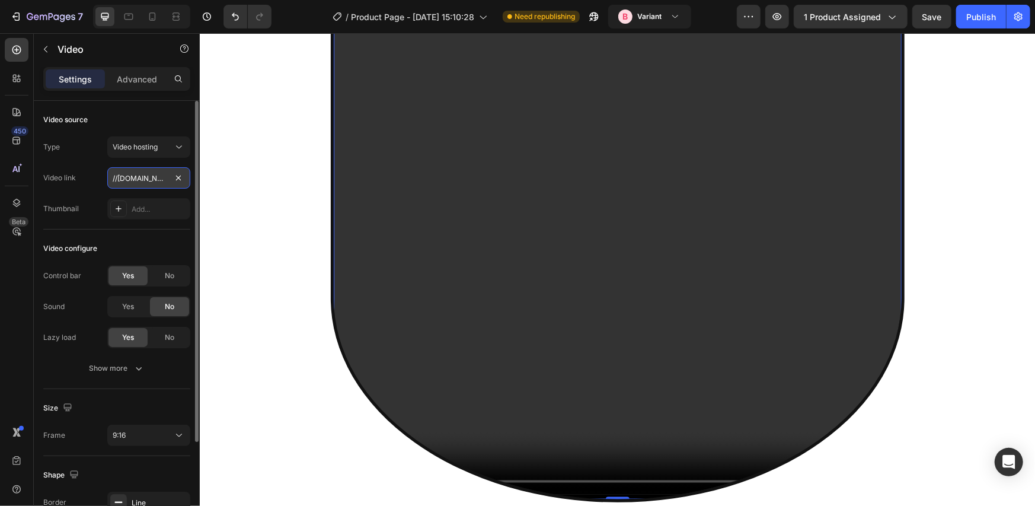
click at [117, 177] on input "//[DOMAIN_NAME][URL]" at bounding box center [148, 177] width 83 height 21
click at [155, 176] on input "//[DOMAIN_NAME][URL]" at bounding box center [148, 177] width 83 height 21
click at [156, 178] on input "text" at bounding box center [148, 177] width 83 height 21
paste input "//[DOMAIN_NAME][URL]"
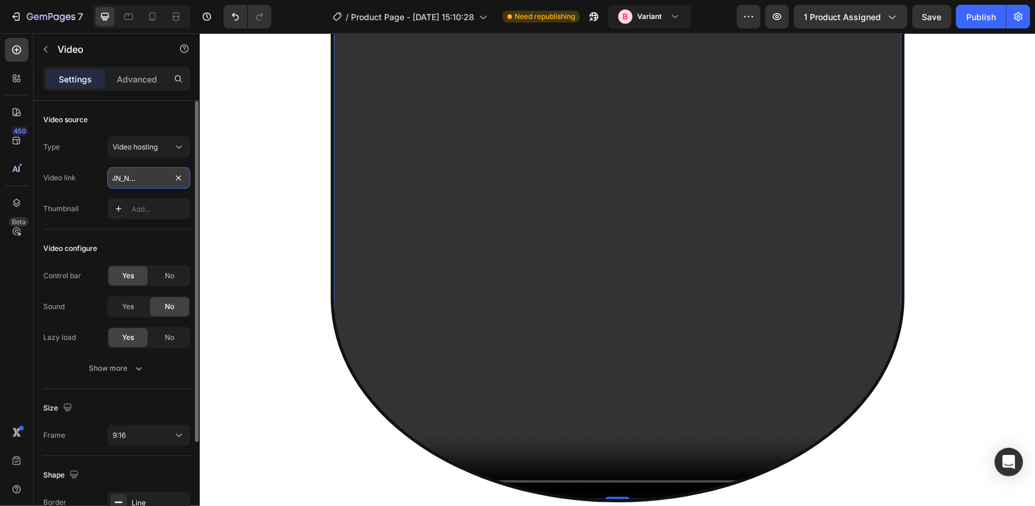
drag, startPoint x: 151, startPoint y: 177, endPoint x: 168, endPoint y: 179, distance: 17.9
click at [168, 179] on input "//[DOMAIN_NAME][URL]" at bounding box center [148, 177] width 83 height 21
drag, startPoint x: 148, startPoint y: 180, endPoint x: 44, endPoint y: 187, distance: 104.0
click at [44, 187] on div "Video link //[DOMAIN_NAME][URL]" at bounding box center [116, 177] width 147 height 21
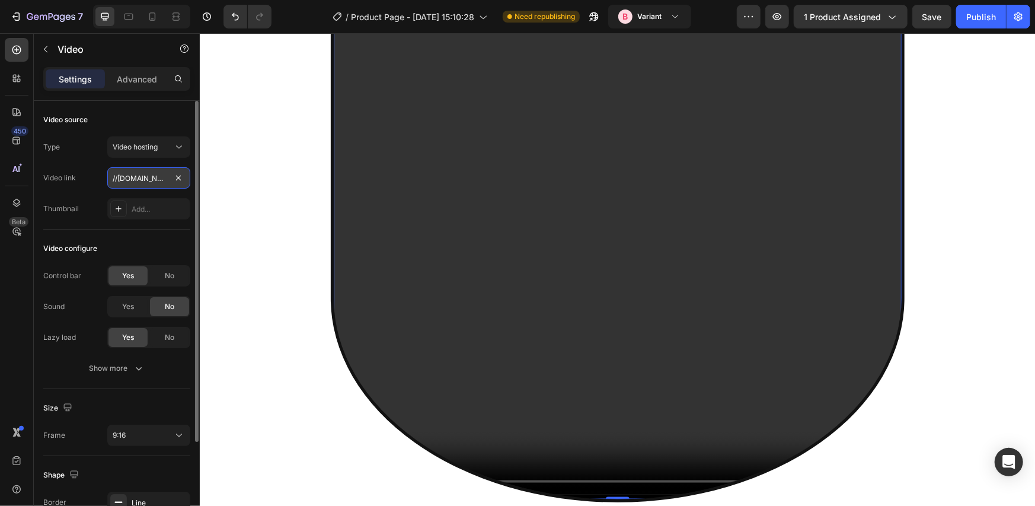
click at [119, 180] on input "//[DOMAIN_NAME][URL]" at bounding box center [148, 177] width 83 height 21
click at [117, 180] on input "//[DOMAIN_NAME][URL]" at bounding box center [148, 177] width 83 height 21
click at [119, 180] on input "[DOMAIN_NAME][URL]" at bounding box center [148, 177] width 83 height 21
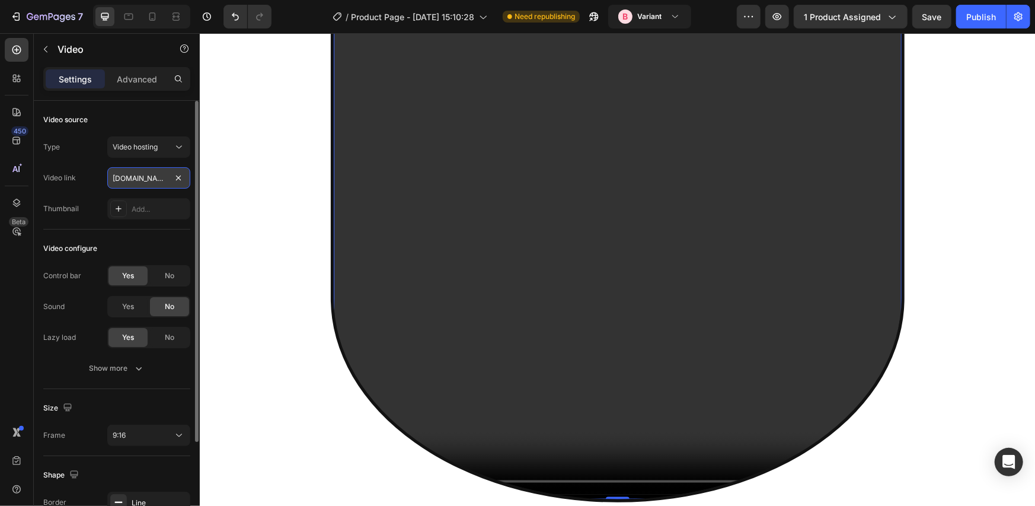
click at [122, 178] on input "[DOMAIN_NAME][URL]" at bounding box center [148, 177] width 83 height 21
click at [113, 177] on input "[DOMAIN_NAME][URL]" at bounding box center [148, 177] width 83 height 21
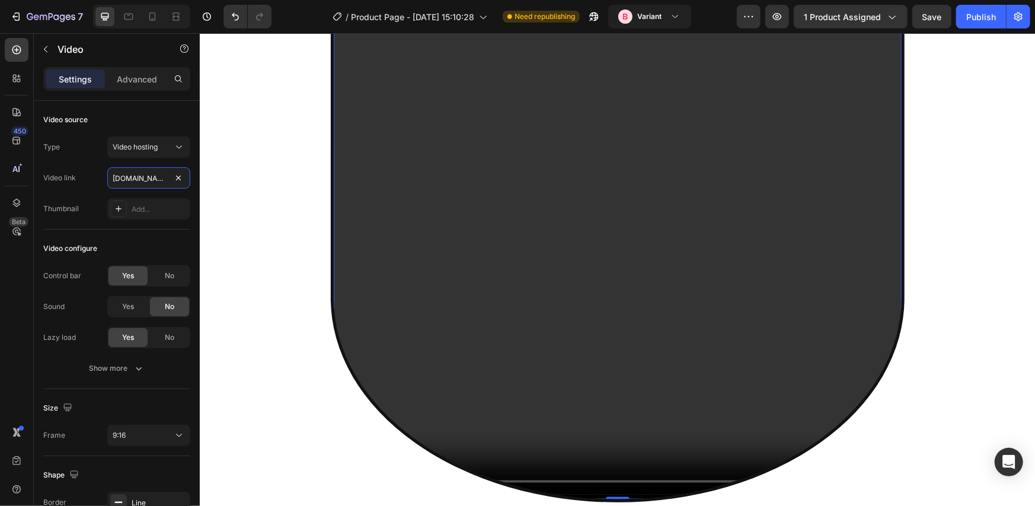
scroll to position [1062, 0]
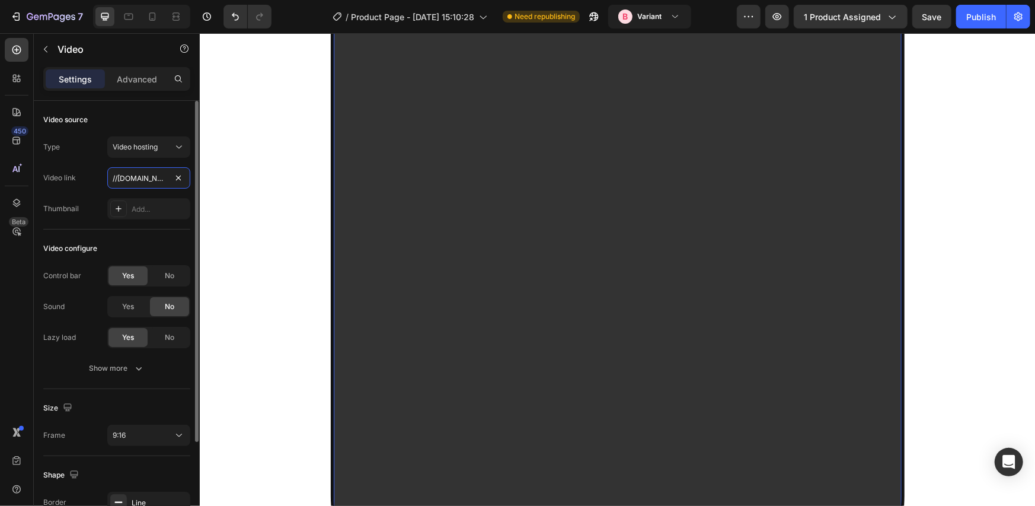
type input "//[DOMAIN_NAME][URL]"
click at [139, 244] on div "Video configure" at bounding box center [116, 248] width 147 height 19
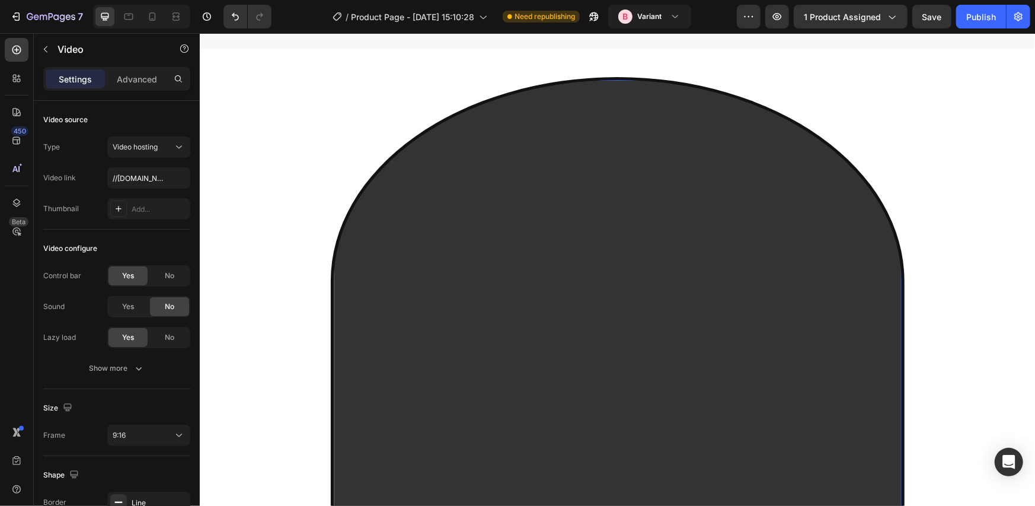
scroll to position [467, 0]
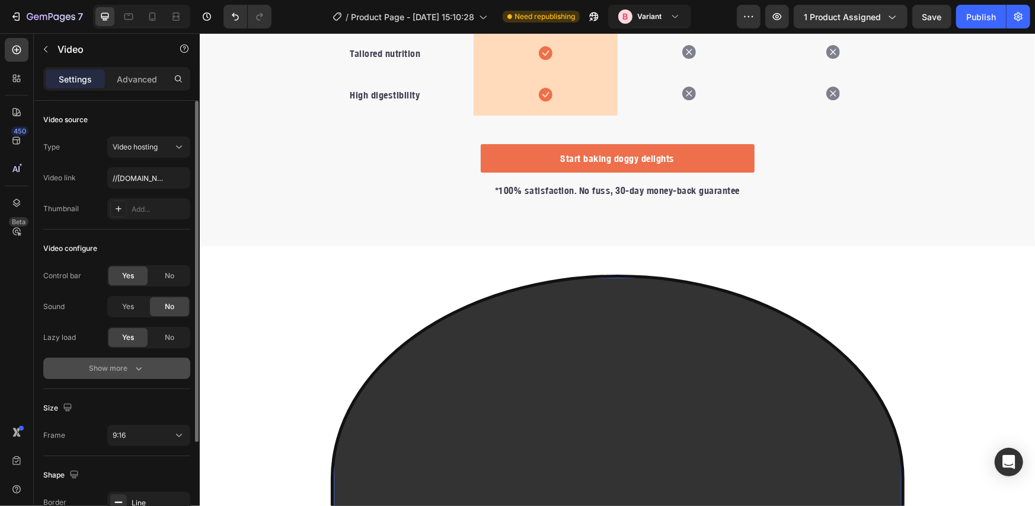
scroll to position [125, 0]
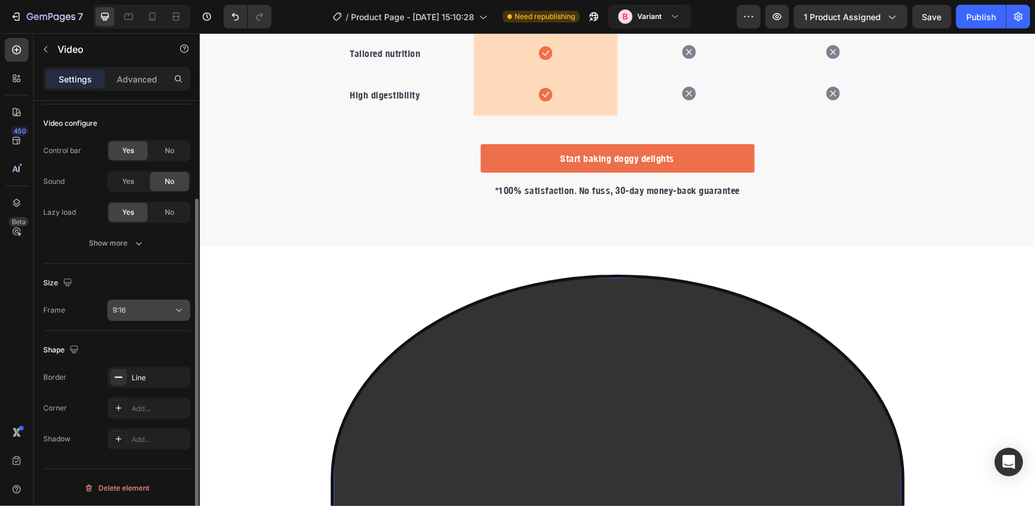
click at [156, 306] on div "9:16" at bounding box center [143, 310] width 60 height 11
click at [87, 302] on div "Frame 9:16" at bounding box center [116, 309] width 147 height 21
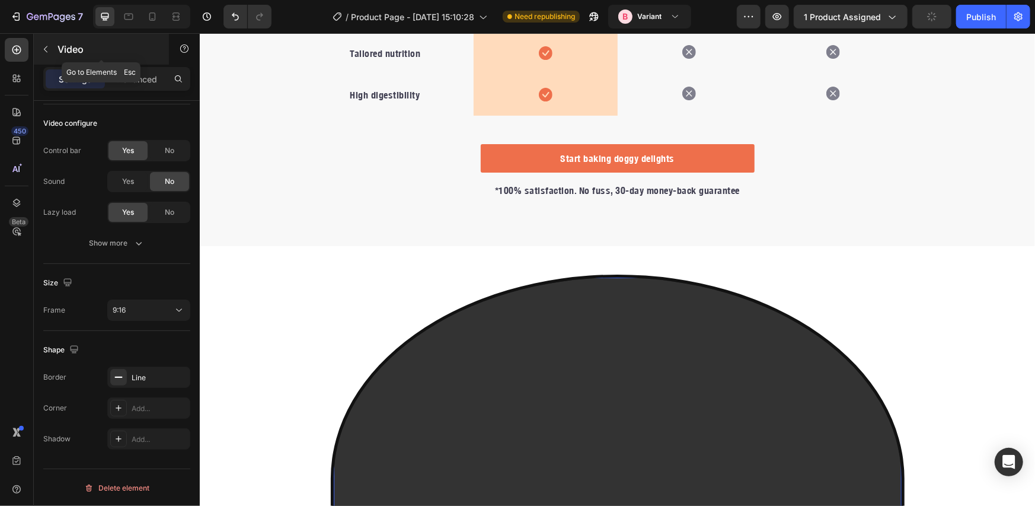
click at [81, 51] on p "Video" at bounding box center [108, 49] width 101 height 14
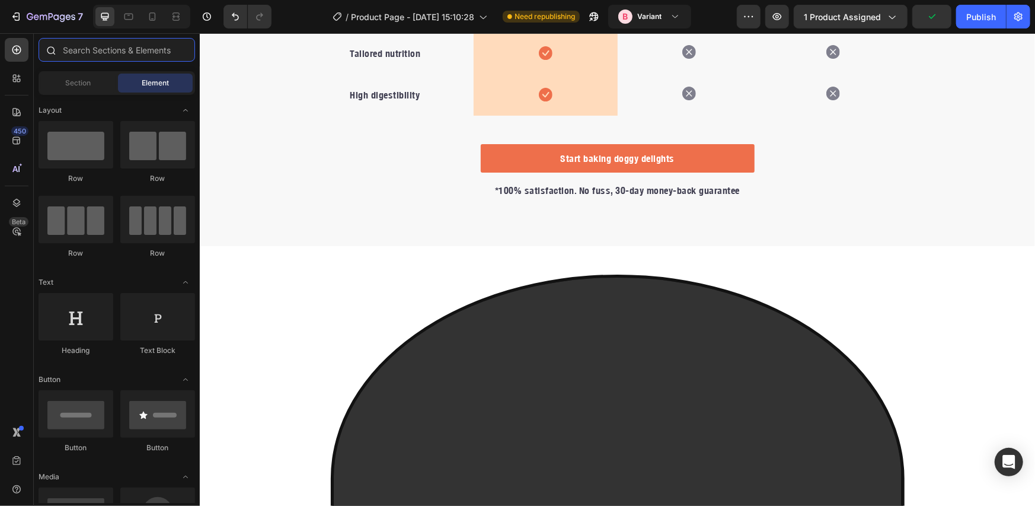
click at [119, 53] on input "text" at bounding box center [117, 50] width 156 height 24
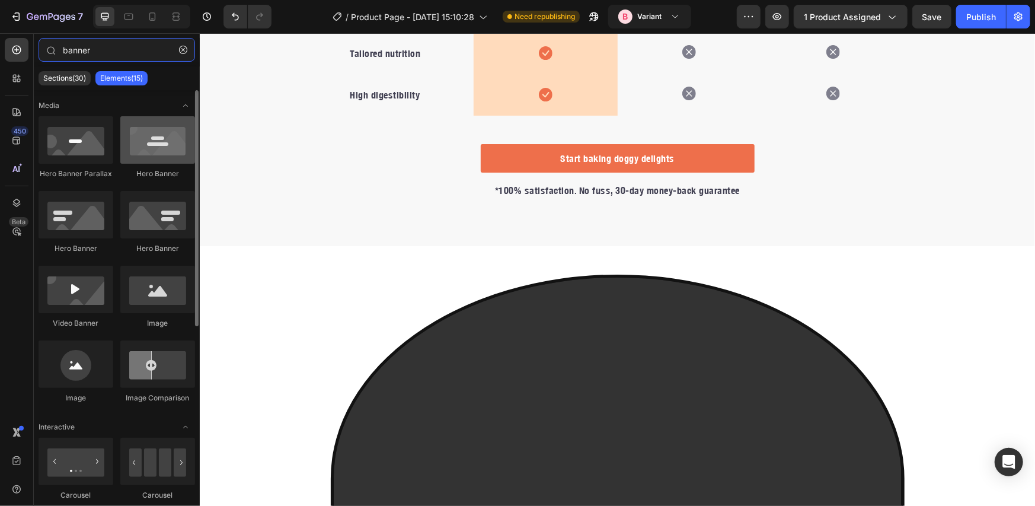
type input "banner"
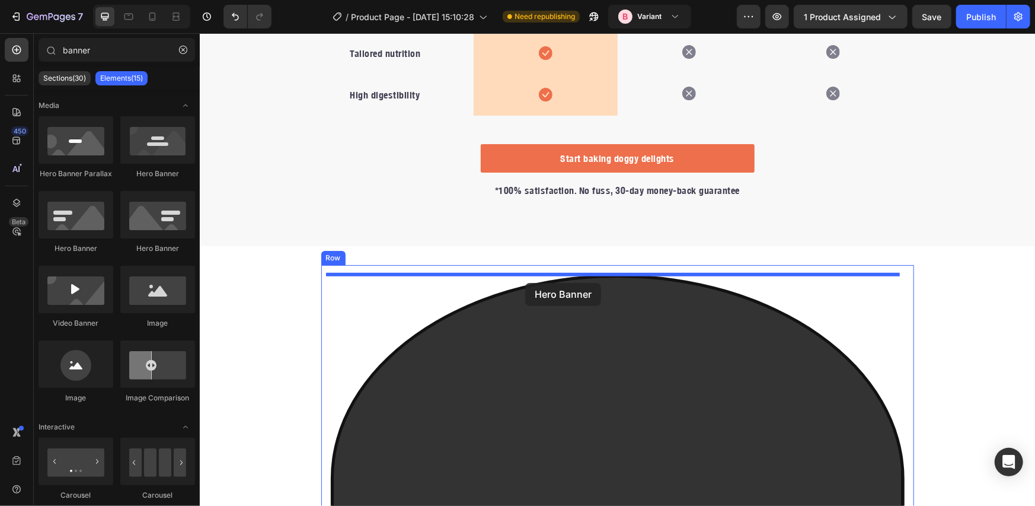
drag, startPoint x: 338, startPoint y: 174, endPoint x: 525, endPoint y: 282, distance: 215.1
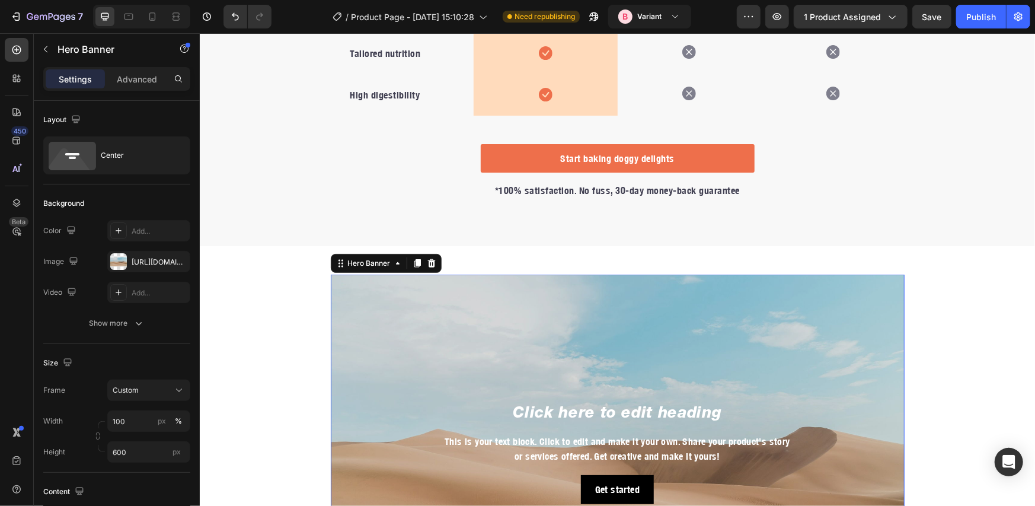
scroll to position [664, 0]
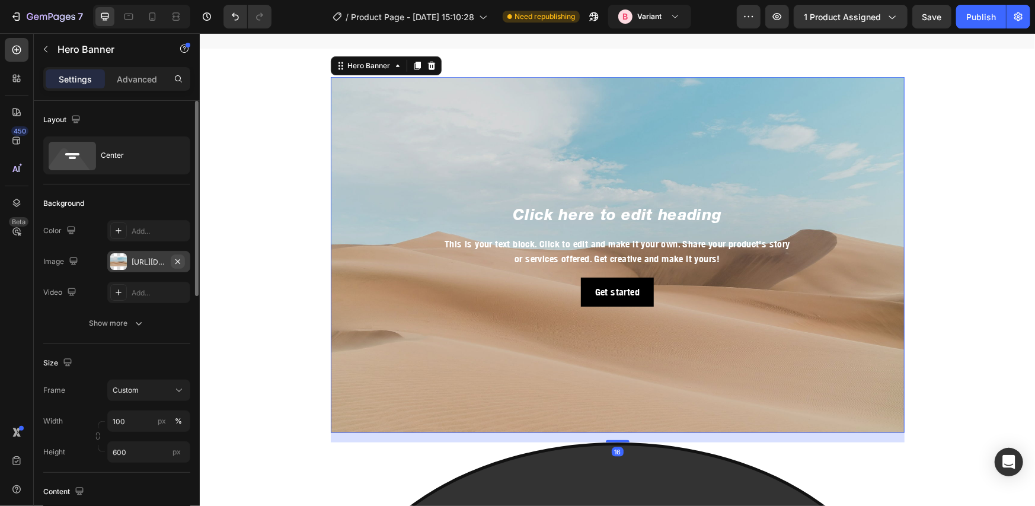
click at [178, 263] on icon "button" at bounding box center [177, 261] width 9 height 9
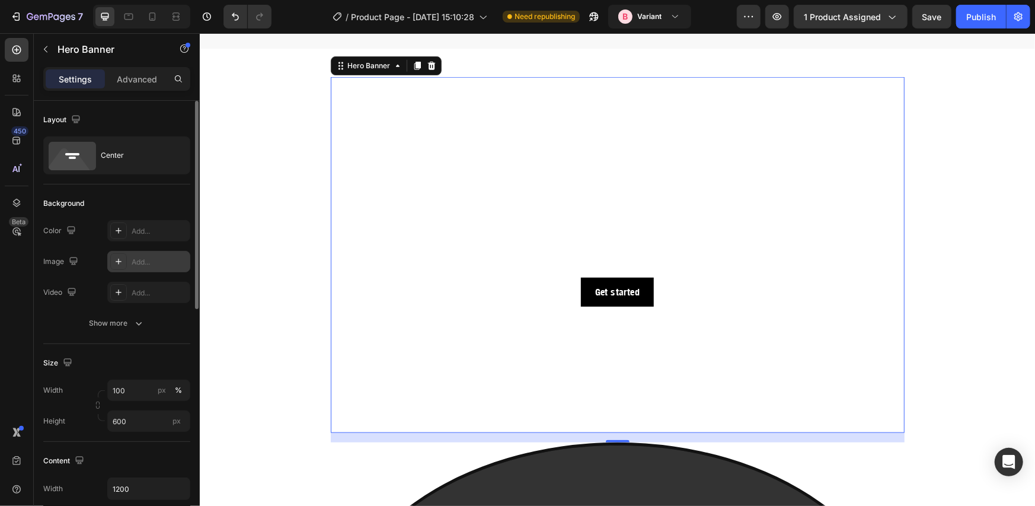
click at [162, 263] on div "Add..." at bounding box center [160, 262] width 56 height 11
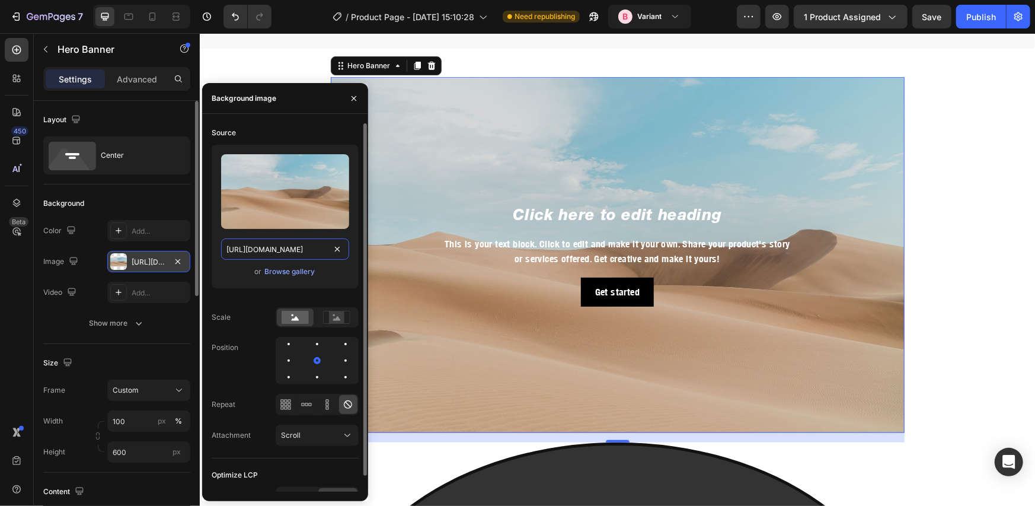
click at [239, 250] on input "[URL][DOMAIN_NAME]" at bounding box center [285, 248] width 128 height 21
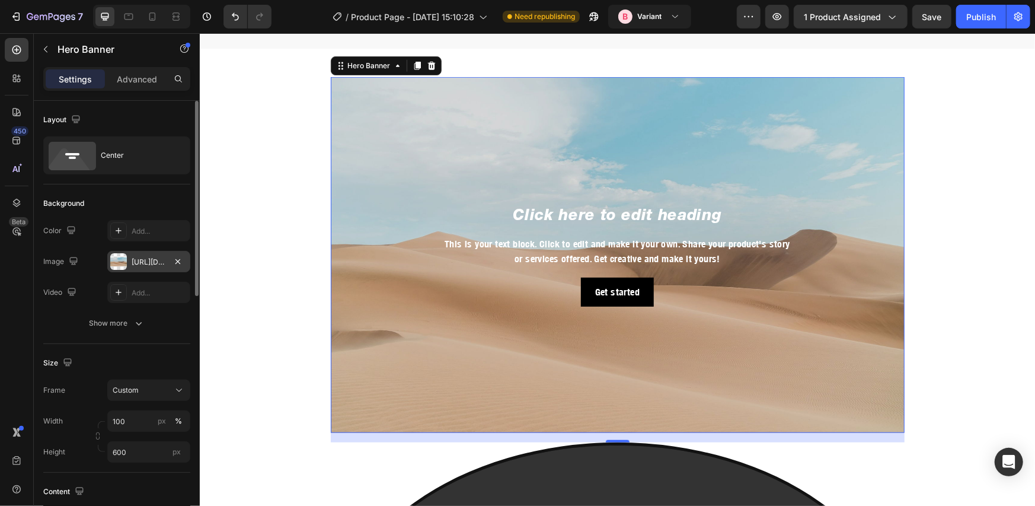
click at [142, 304] on div "The changes might be hidden by the video. Color Add... Image [URL][DOMAIN_NAME]…" at bounding box center [116, 277] width 147 height 114
click at [175, 261] on icon "button" at bounding box center [177, 261] width 9 height 9
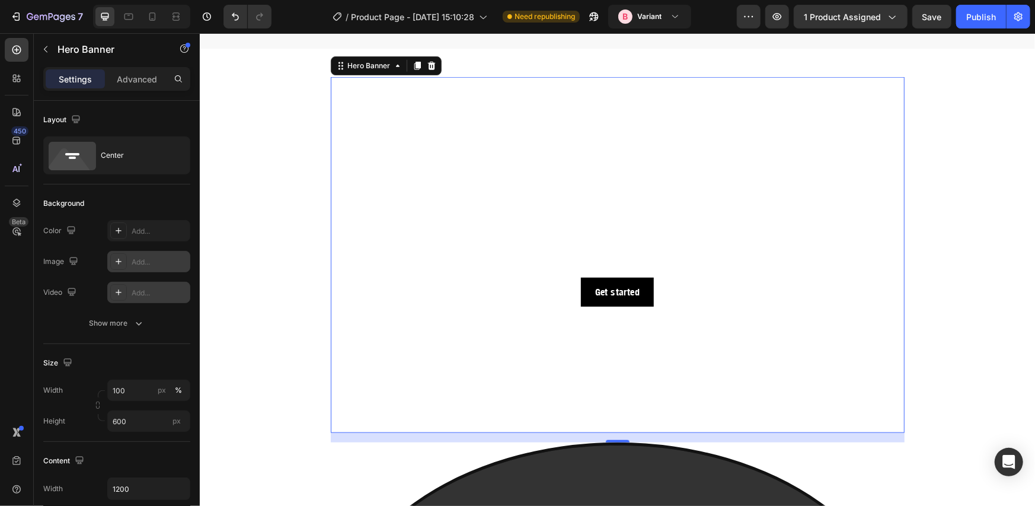
click at [118, 295] on icon at bounding box center [118, 292] width 9 height 9
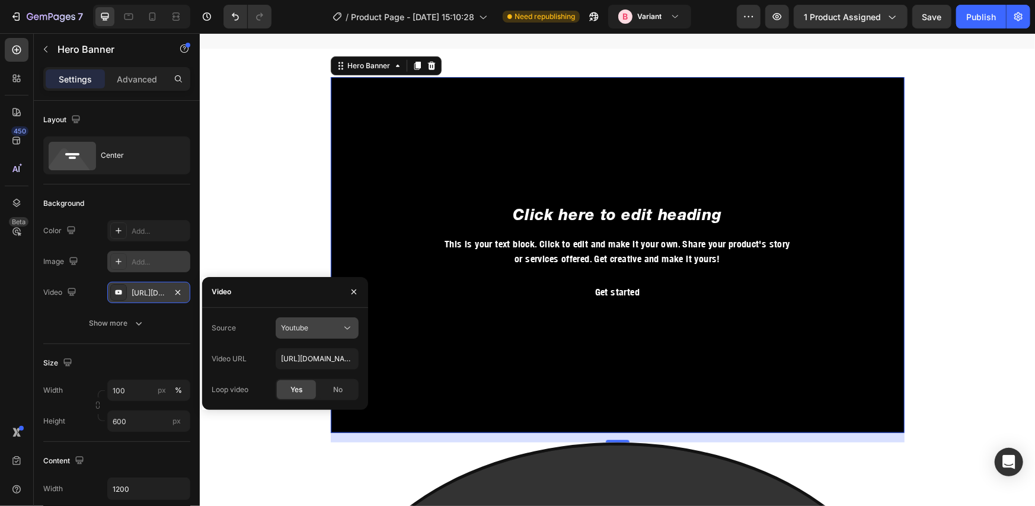
click at [340, 327] on div "Youtube" at bounding box center [311, 327] width 60 height 11
click at [317, 359] on span "Video hosting" at bounding box center [303, 357] width 45 height 11
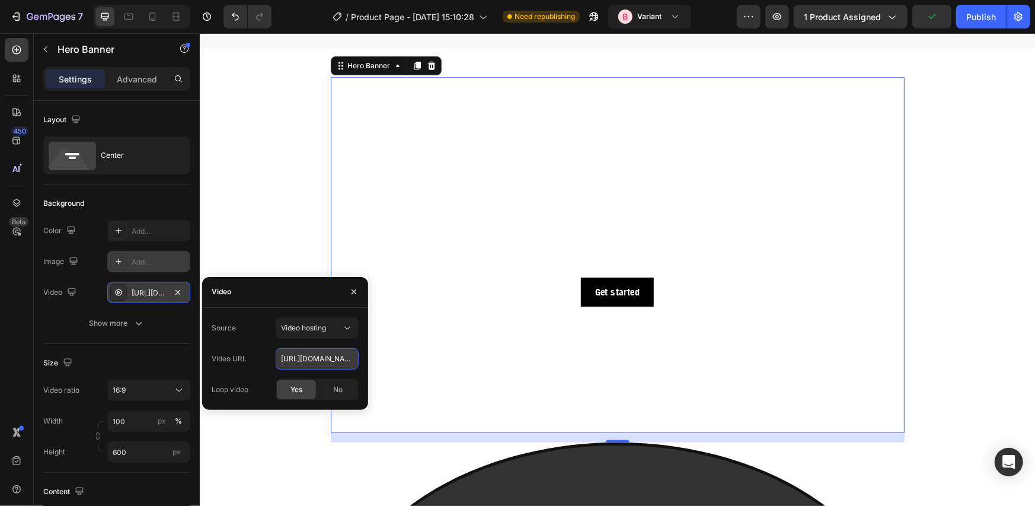
click at [338, 357] on input "[URL][DOMAIN_NAME]" at bounding box center [317, 358] width 83 height 21
paste input "[DOMAIN_NAME][URL]"
click at [319, 357] on input "[DOMAIN_NAME][URL]" at bounding box center [317, 358] width 83 height 21
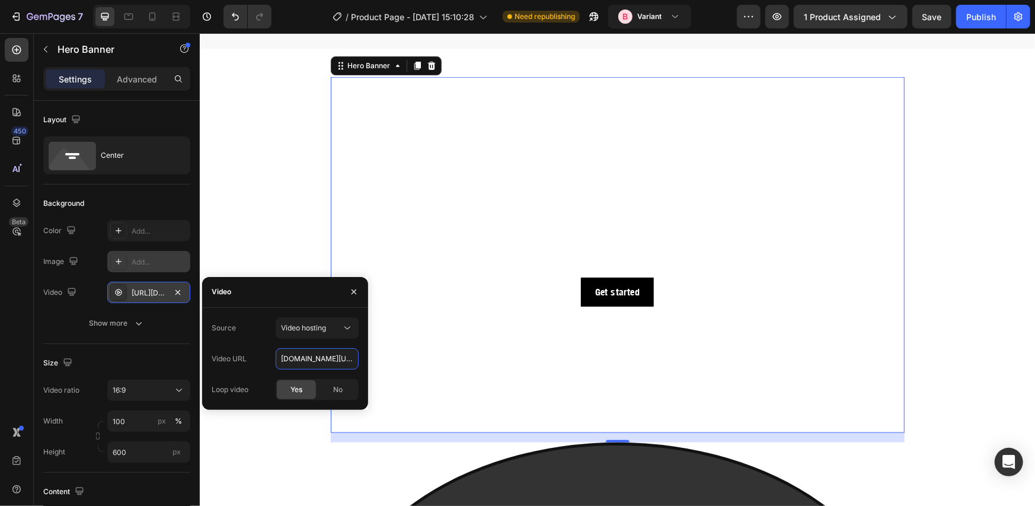
drag, startPoint x: 304, startPoint y: 357, endPoint x: 244, endPoint y: 355, distance: 60.5
click at [244, 355] on div "Video URL [DOMAIN_NAME][URL]" at bounding box center [285, 358] width 147 height 21
click at [284, 362] on input "[DOMAIN_NAME][URL]" at bounding box center [317, 358] width 83 height 21
click at [282, 360] on input "[DOMAIN_NAME][URL]" at bounding box center [317, 358] width 83 height 21
type input "//[DOMAIN_NAME][URL]"
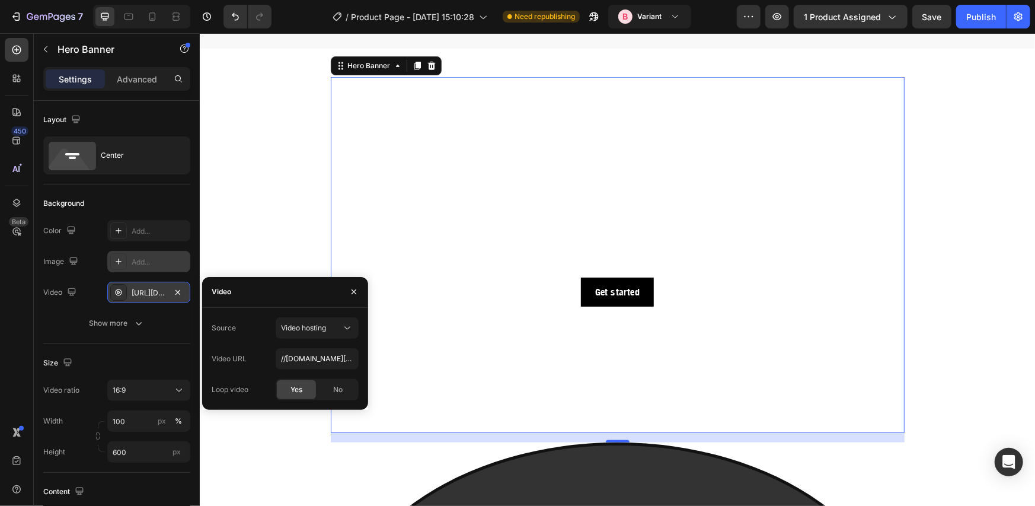
click at [256, 309] on div "Source Video hosting Video URL //[DOMAIN_NAME][URL] Loop video Yes No" at bounding box center [285, 359] width 166 height 102
click at [461, 219] on h2 "Click here to edit heading" at bounding box center [617, 214] width 555 height 23
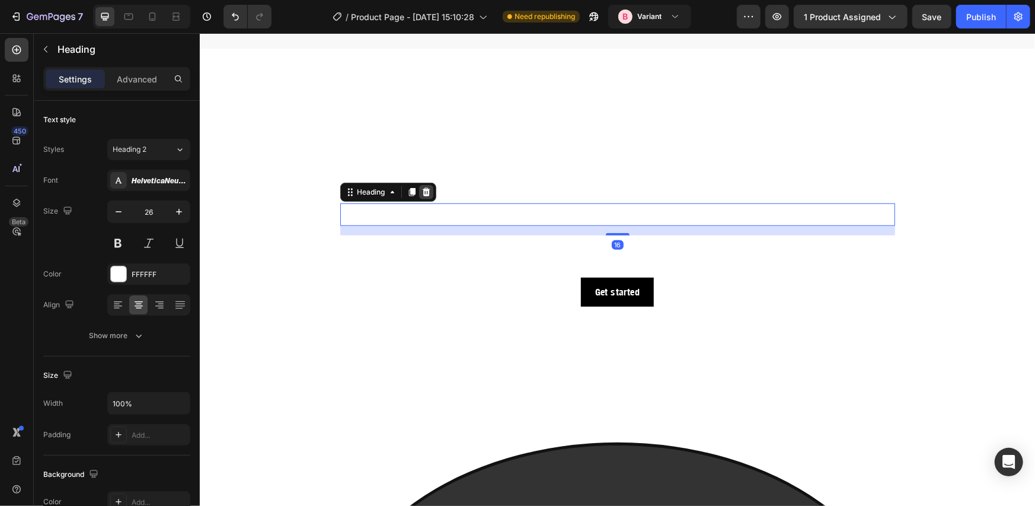
click at [421, 193] on icon at bounding box center [425, 191] width 9 height 9
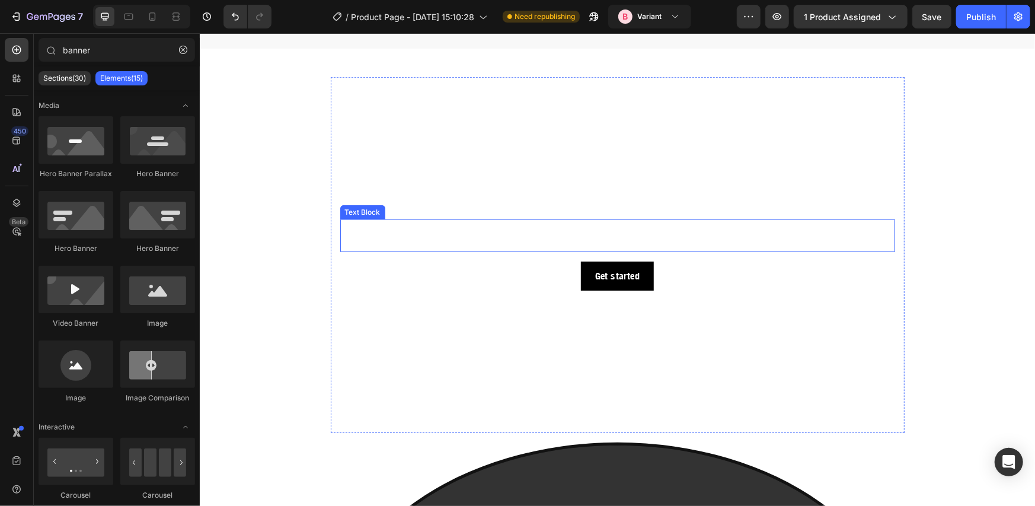
click at [437, 229] on div "This is your text block. Click to edit and make it your own. Share your product…" at bounding box center [617, 235] width 555 height 33
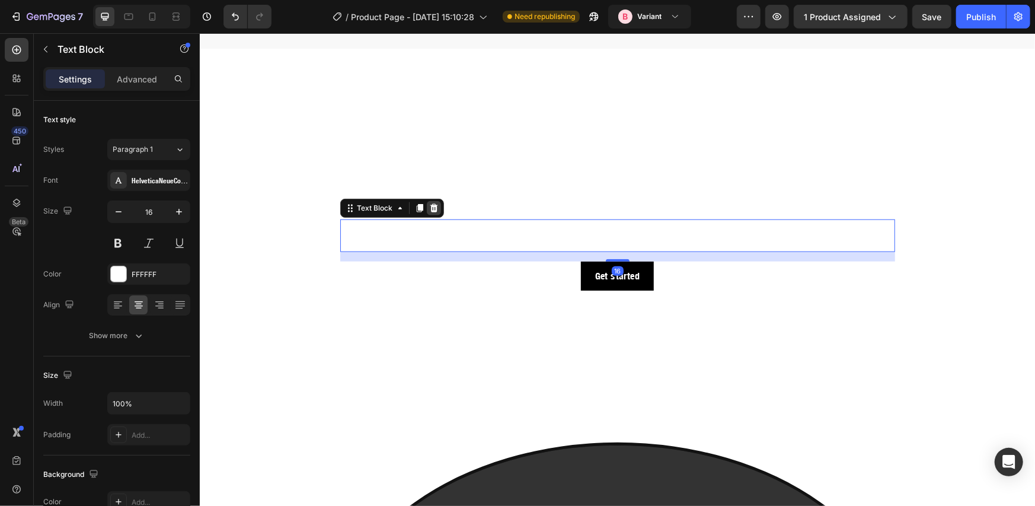
click at [429, 207] on icon at bounding box center [433, 207] width 8 height 8
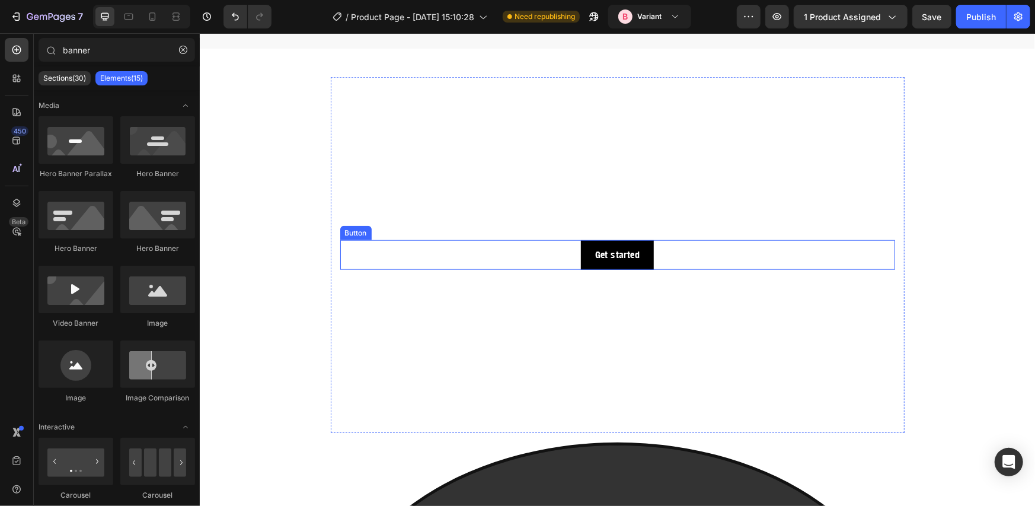
click at [449, 250] on div "Get started Button" at bounding box center [617, 254] width 555 height 30
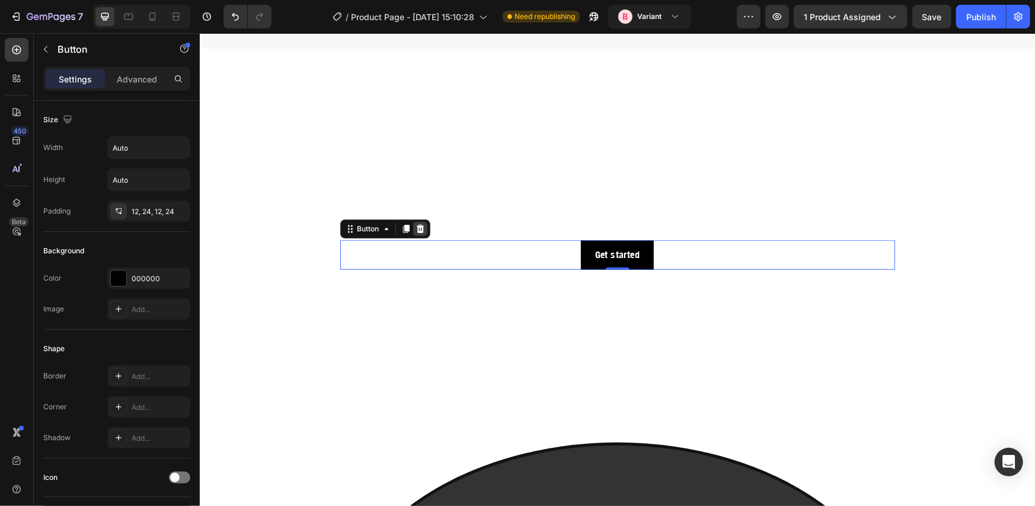
click at [417, 227] on icon at bounding box center [420, 228] width 8 height 8
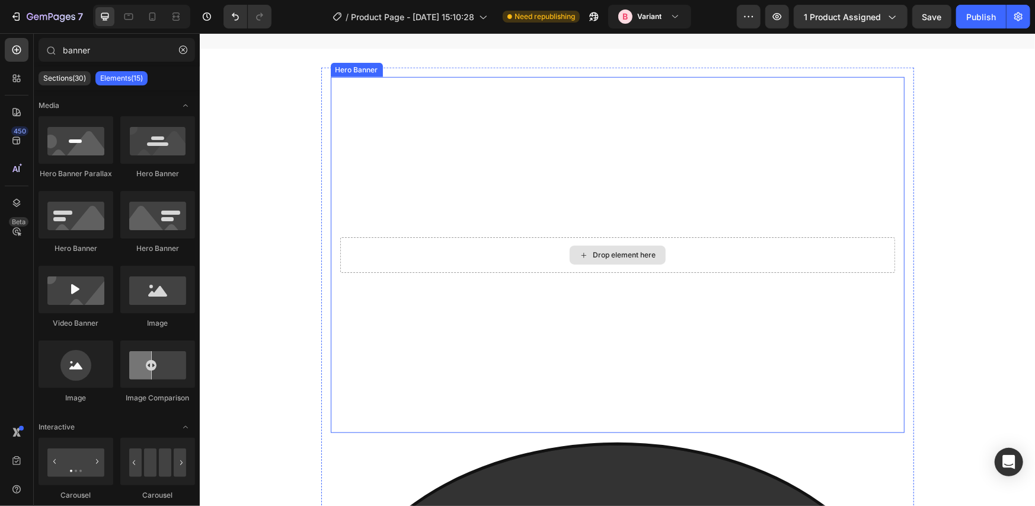
click at [413, 199] on video "Background Image" at bounding box center [617, 237] width 574 height 323
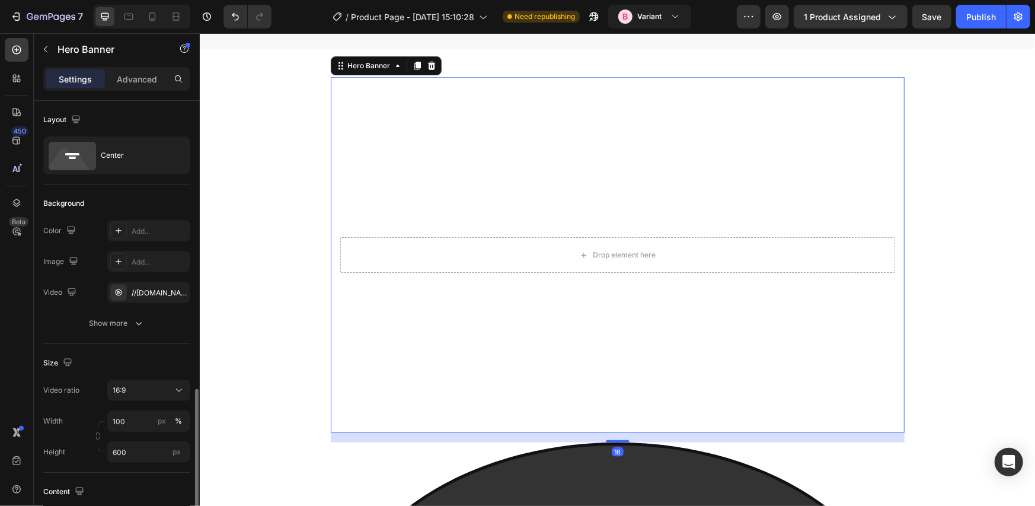
scroll to position [395, 0]
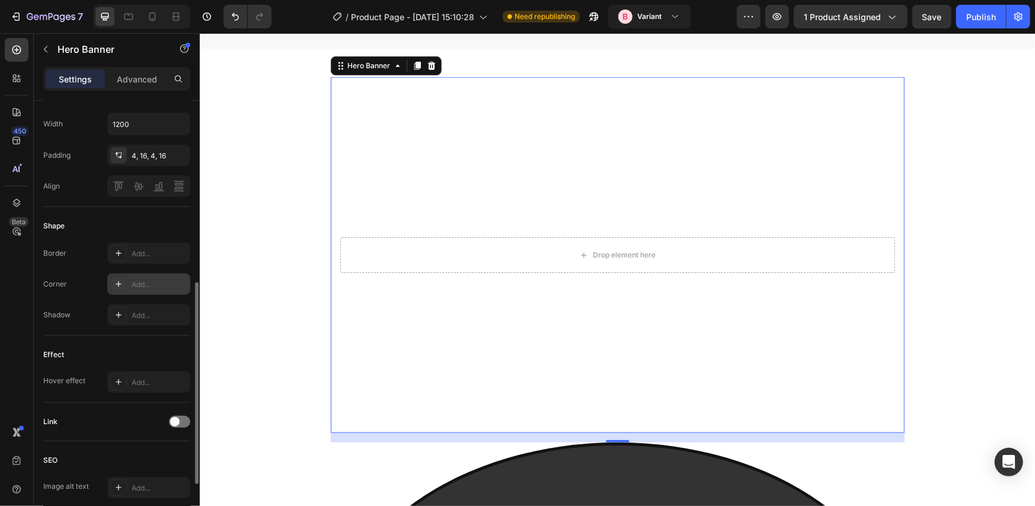
click at [129, 289] on div "Add..." at bounding box center [148, 283] width 83 height 21
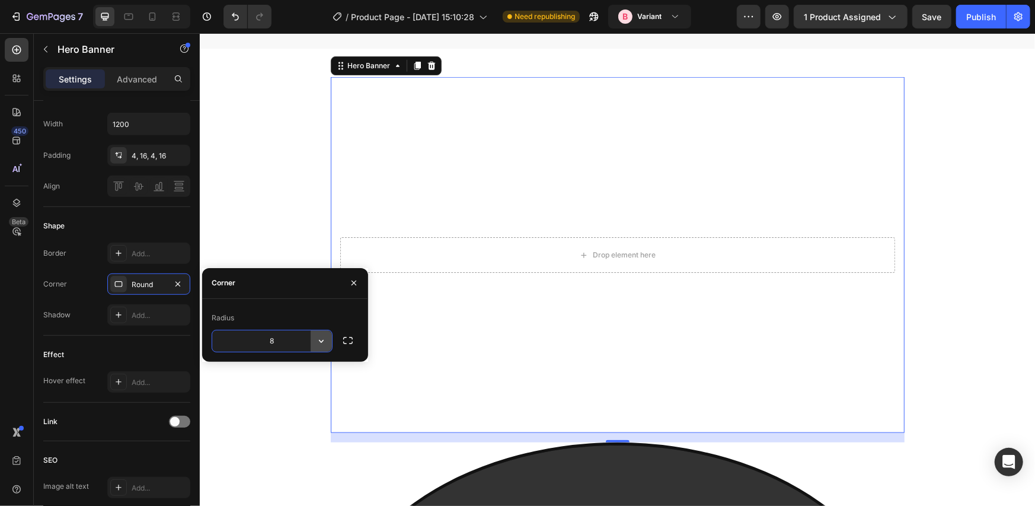
click at [321, 340] on icon "button" at bounding box center [321, 341] width 12 height 12
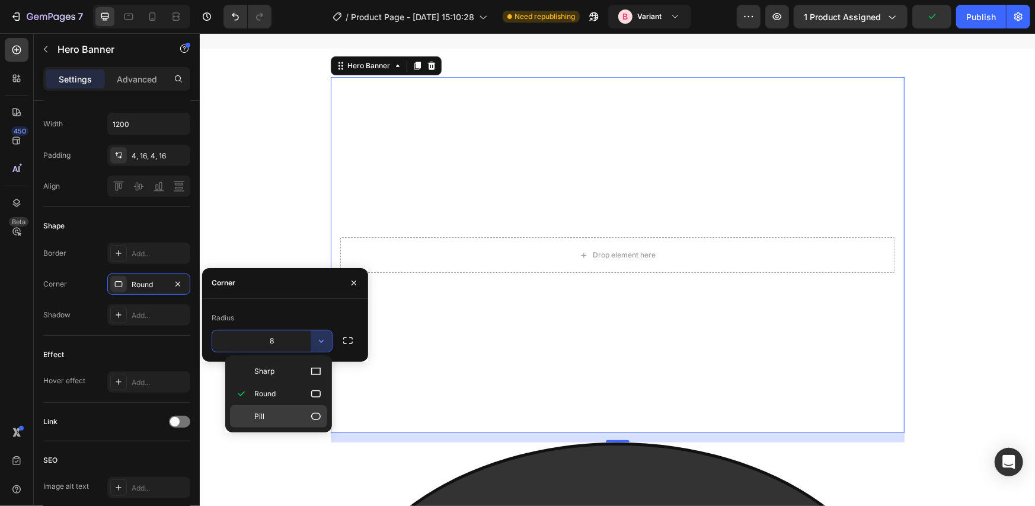
click at [291, 410] on p "Pill" at bounding box center [288, 416] width 68 height 12
type input "9999"
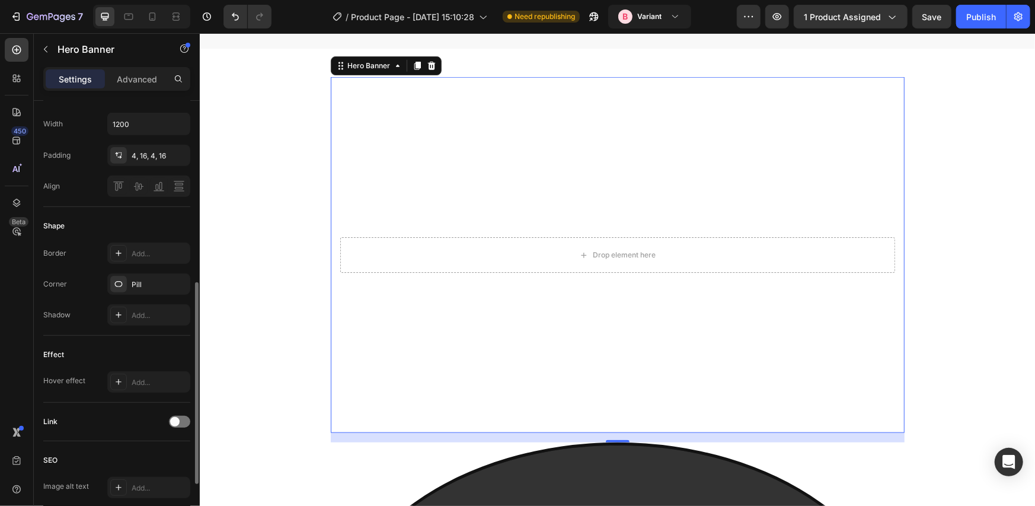
click at [153, 341] on div "Effect Hover effect Add..." at bounding box center [116, 369] width 147 height 67
click at [173, 279] on icon "button" at bounding box center [177, 283] width 9 height 9
click at [426, 65] on icon at bounding box center [430, 64] width 9 height 9
